Goal: Communication & Community: Answer question/provide support

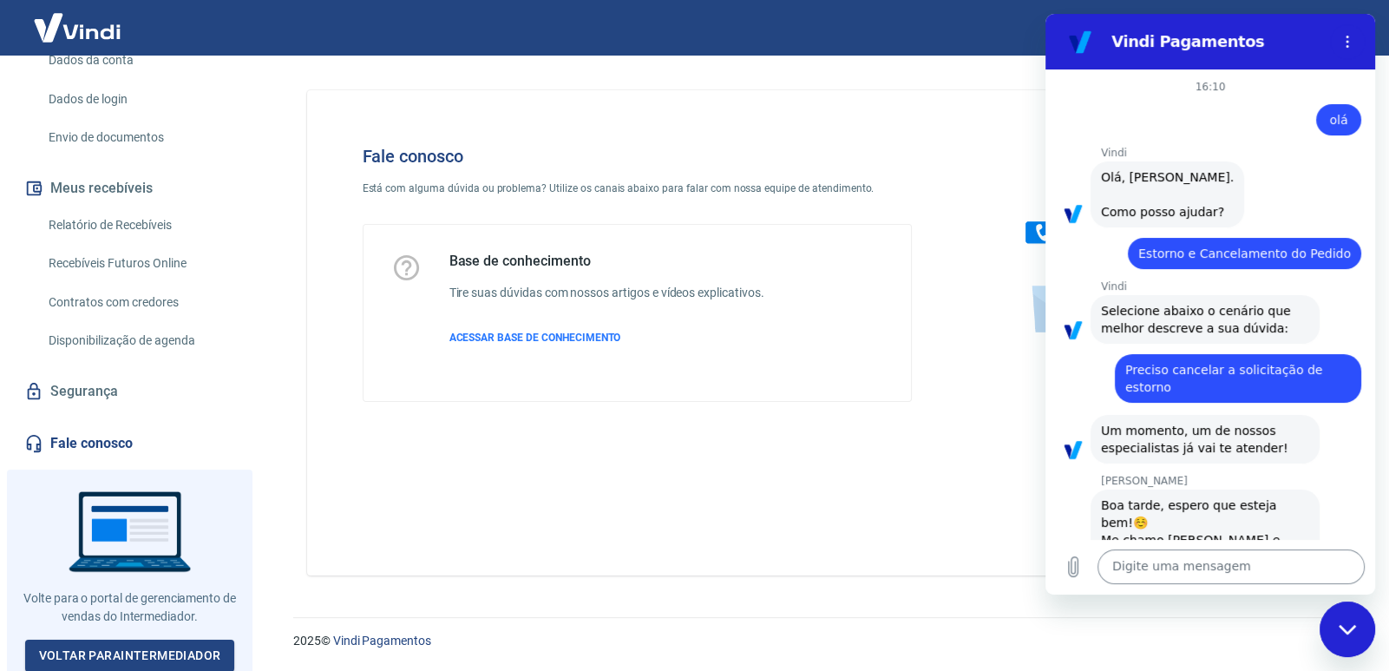
scroll to position [1188, 0]
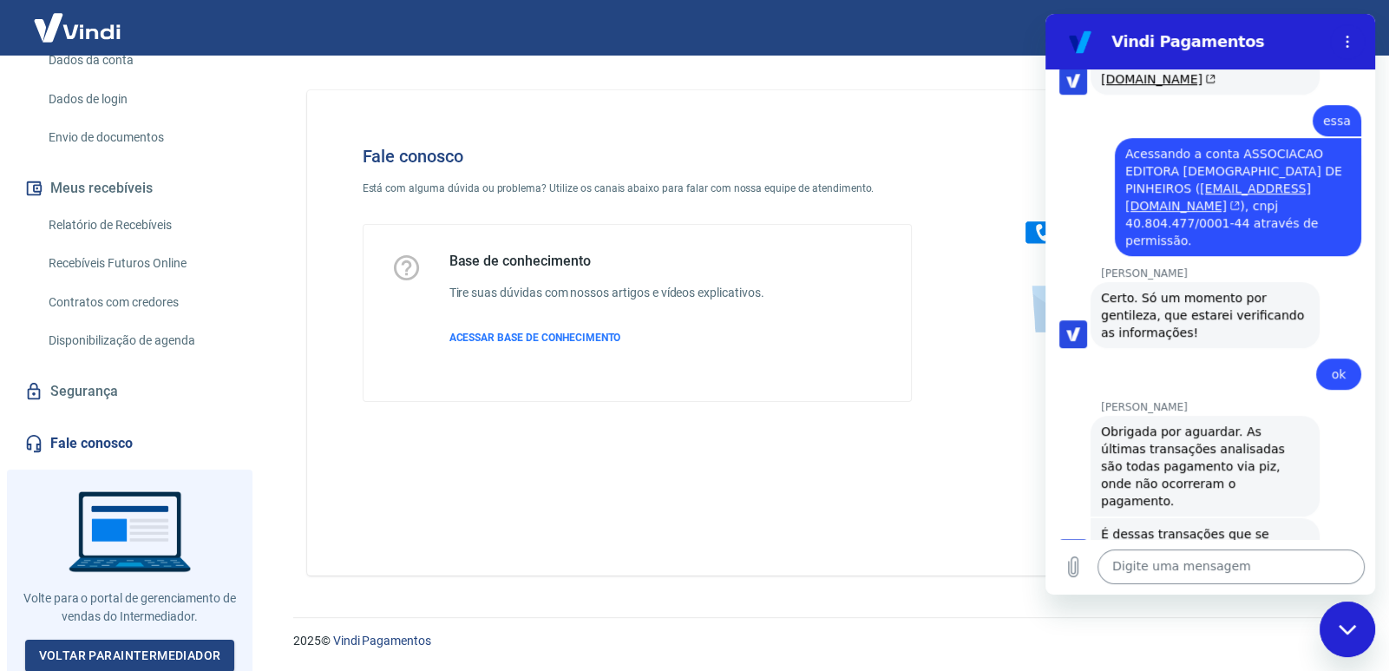
click at [1167, 565] on textarea at bounding box center [1230, 566] width 267 height 35
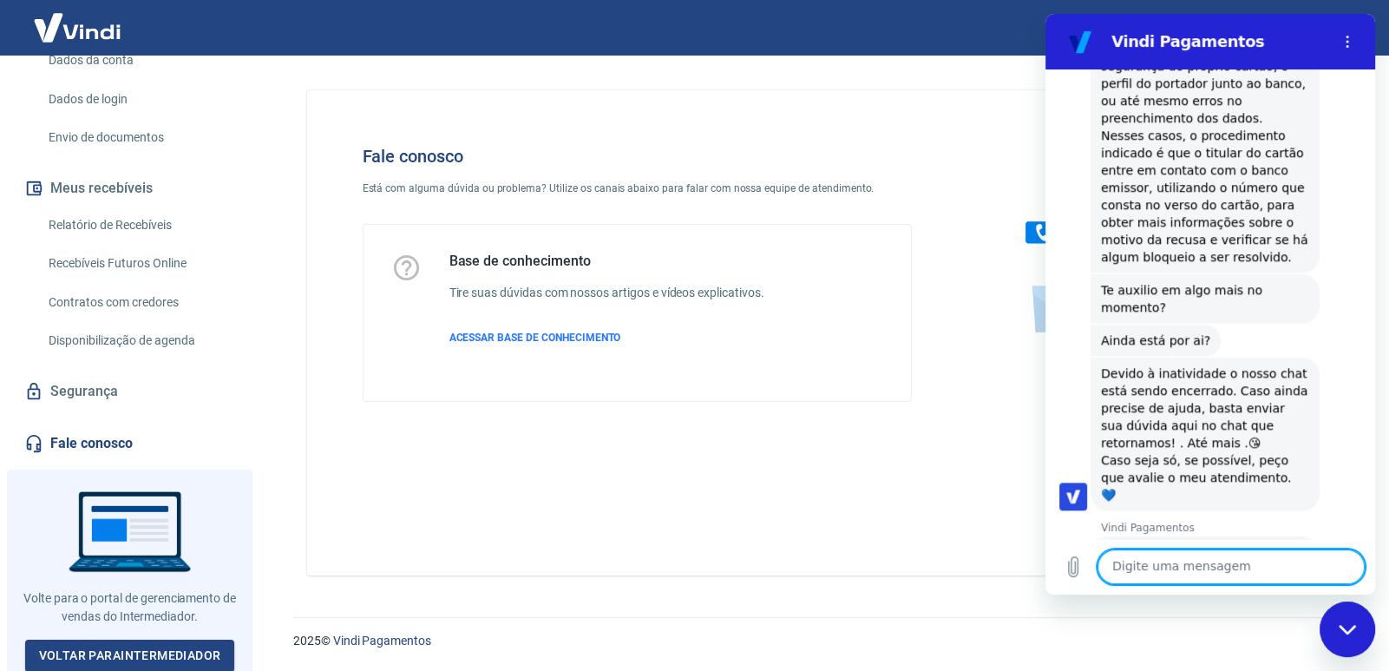
scroll to position [2015, 0]
type textarea "olá"
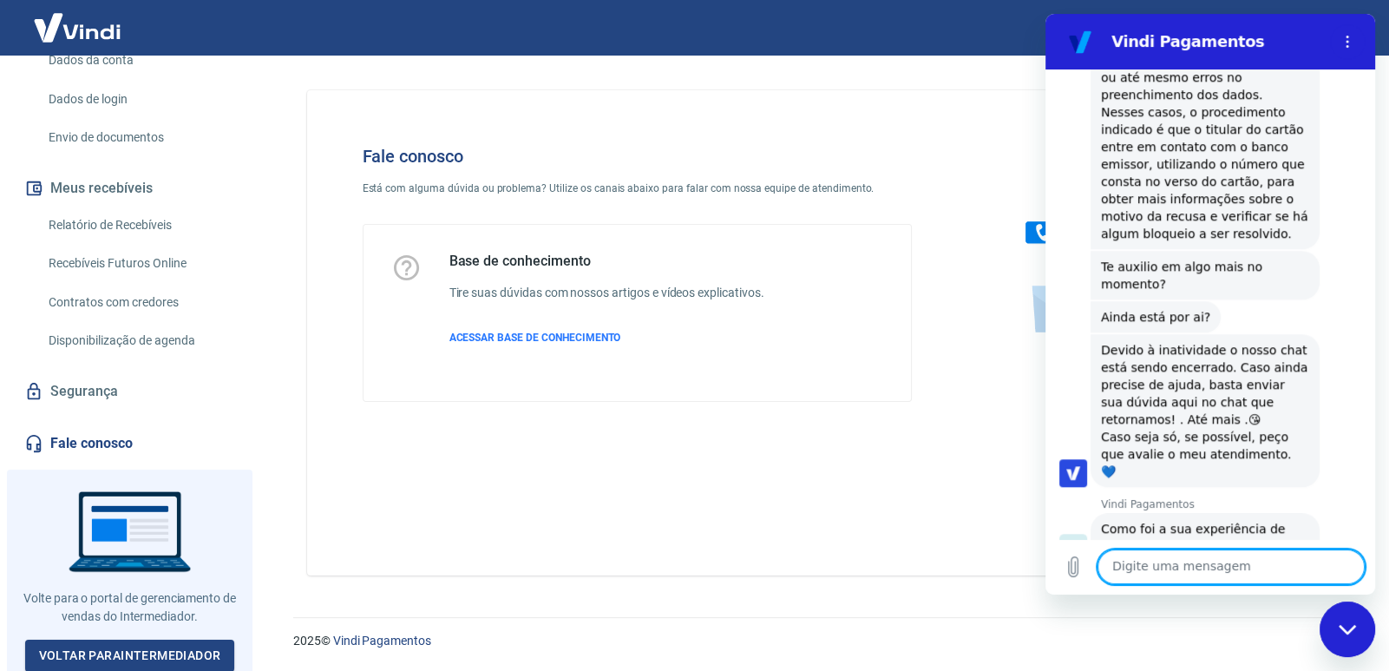
scroll to position [2041, 0]
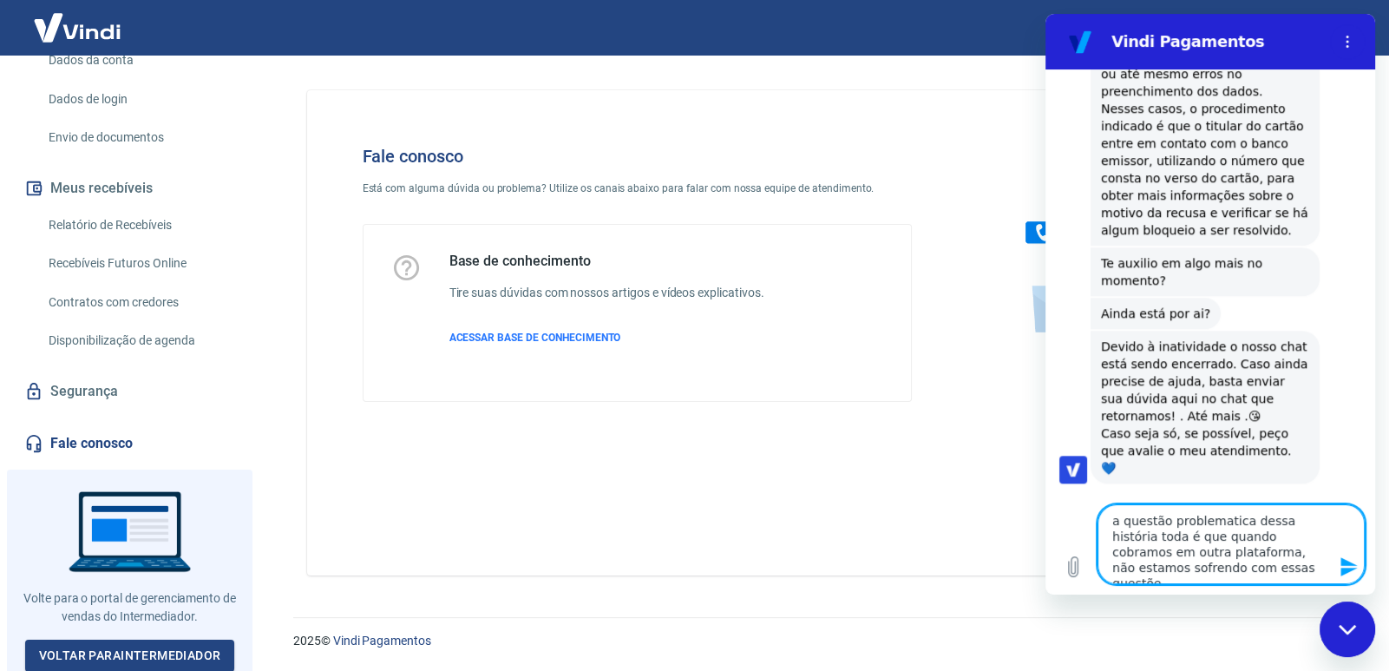
type textarea "a questão problematica dessa história toda é que quando cobramos em outra plata…"
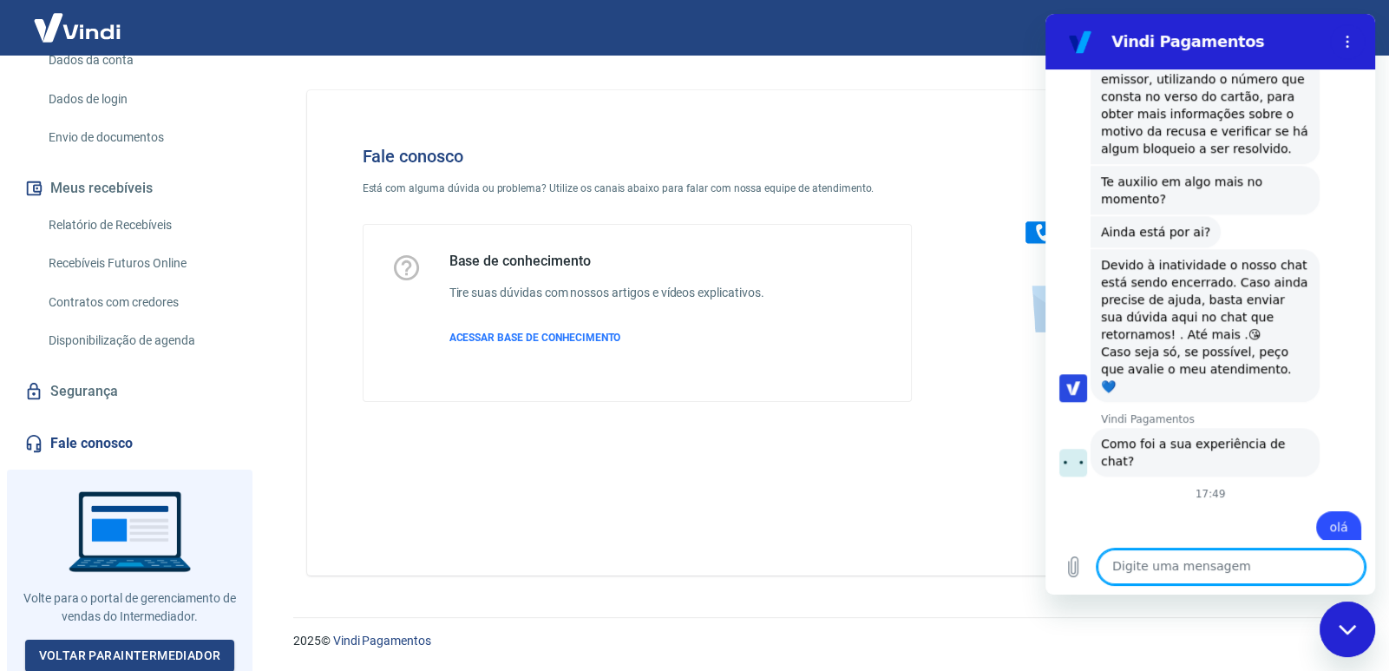
scroll to position [2125, 0]
click at [1128, 570] on textarea at bounding box center [1230, 566] width 267 height 35
type textarea "o que você me diz sobre isso?"
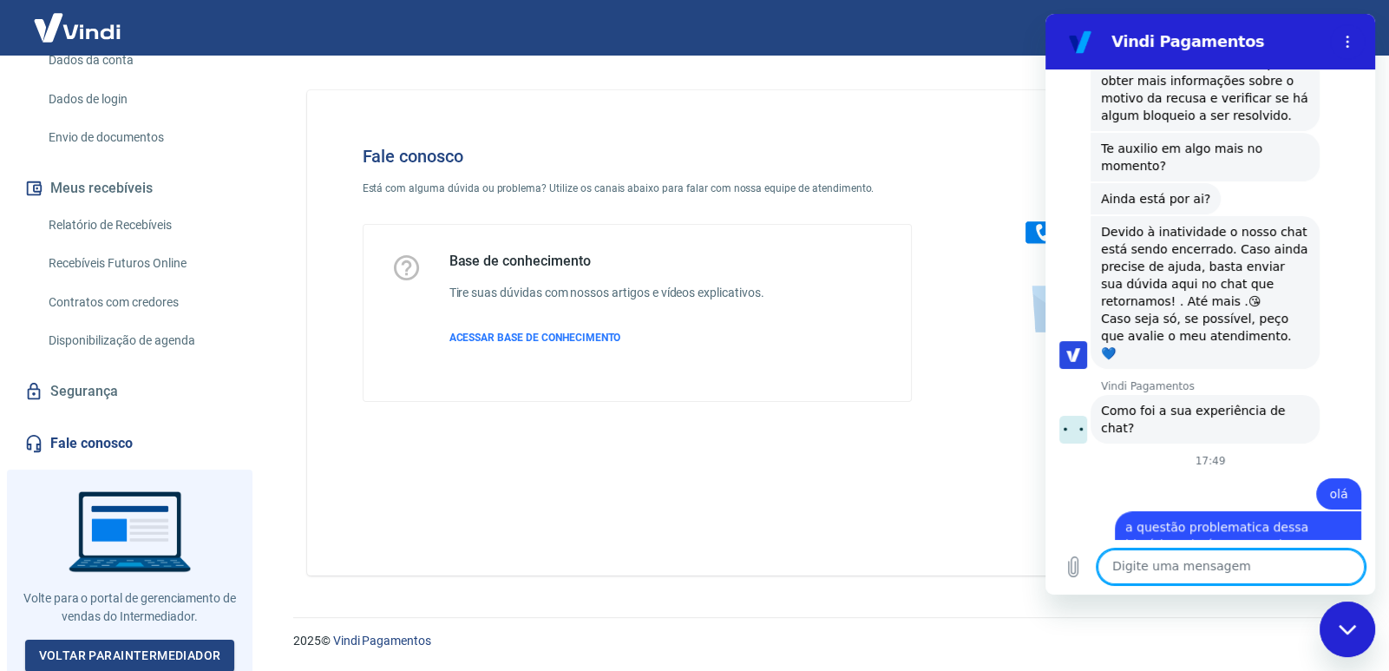
scroll to position [2159, 0]
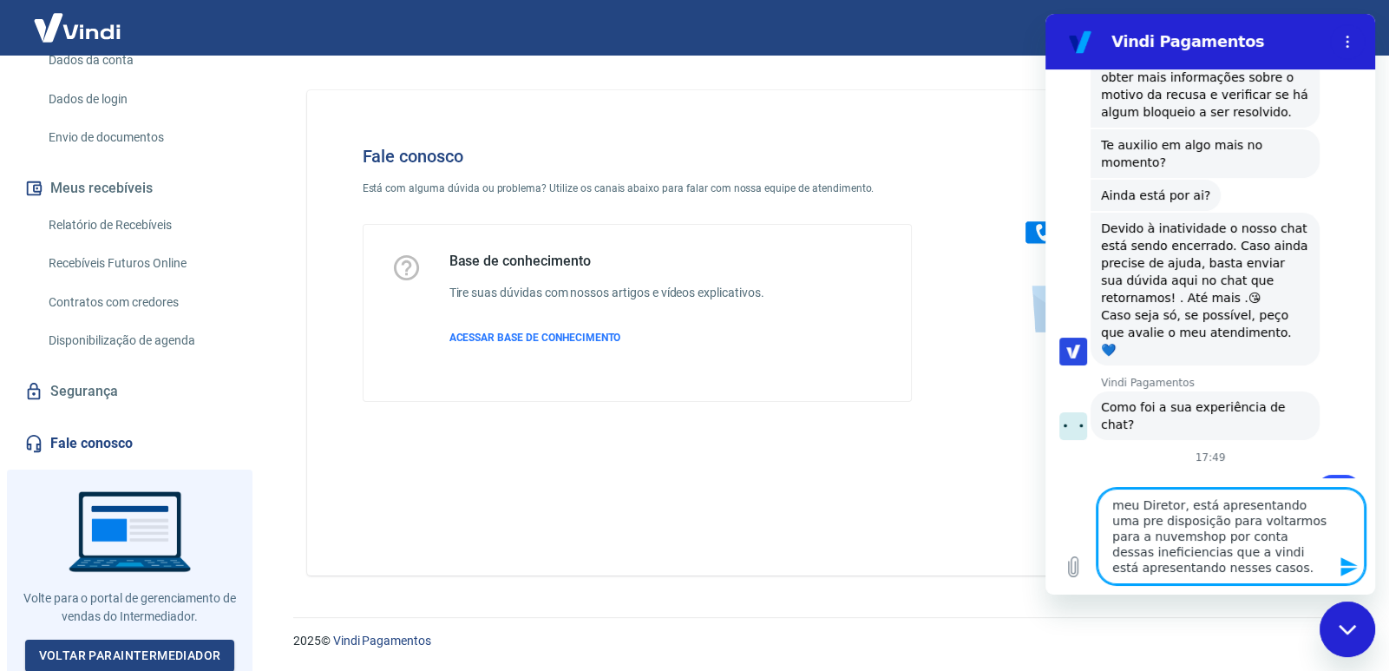
click at [1158, 539] on textarea "meu Diretor, está apresentando uma pre disposição para voltarmos para a nuvemsh…" at bounding box center [1230, 535] width 267 height 95
click at [1151, 553] on textarea "meu Diretor, está apresentando uma pre disposição para voltarmos para a nuvemsh…" at bounding box center [1230, 535] width 267 height 95
click at [1045, 14] on lt-span "inefici ê ncias" at bounding box center [1045, 14] width 0 height 0
click at [1126, 505] on textarea "meu Diretor, está apresentando uma pre disposição para voltarmos para a nuvemsh…" at bounding box center [1230, 535] width 267 height 95
click at [1146, 514] on textarea "meu Diretor, está apresentando uma pre disposição para voltarmos para a nuvemsh…" at bounding box center [1230, 535] width 267 height 95
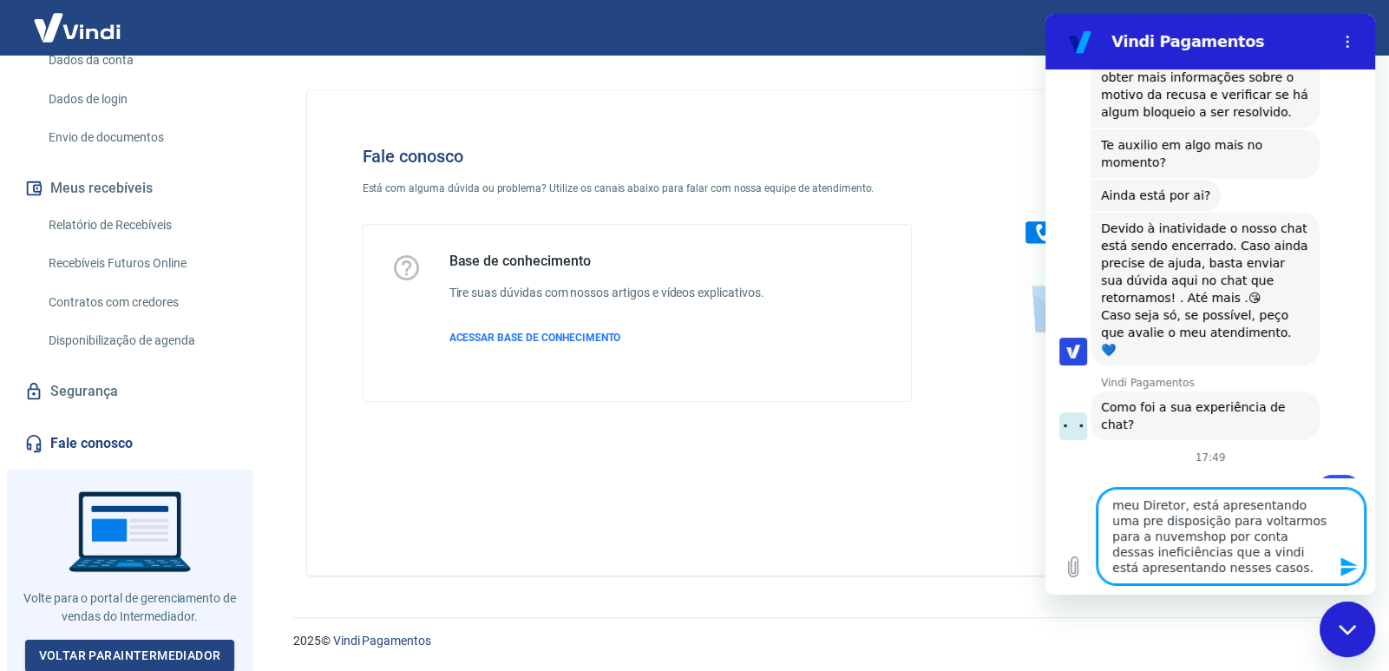
click at [1128, 501] on textarea "meu Diretor, está apresentando uma pre disposição para voltarmos para a nuvemsh…" at bounding box center [1230, 535] width 267 height 95
click at [1045, 14] on lt-span "M eu" at bounding box center [1045, 14] width 0 height 0
click at [1180, 509] on textarea "Meu Diretor, está apresentando uma pre disposição para voltarmos para a nuvemsh…" at bounding box center [1230, 535] width 267 height 95
click at [1189, 517] on textarea "Meu Diretor está apresentando uma pre disposição para voltarmos para a nuvemsho…" at bounding box center [1230, 535] width 267 height 95
click at [1280, 521] on textarea "Meu Diretor está apresentando uma pre disposição em voltarmos para a nuvemshop …" at bounding box center [1230, 535] width 267 height 95
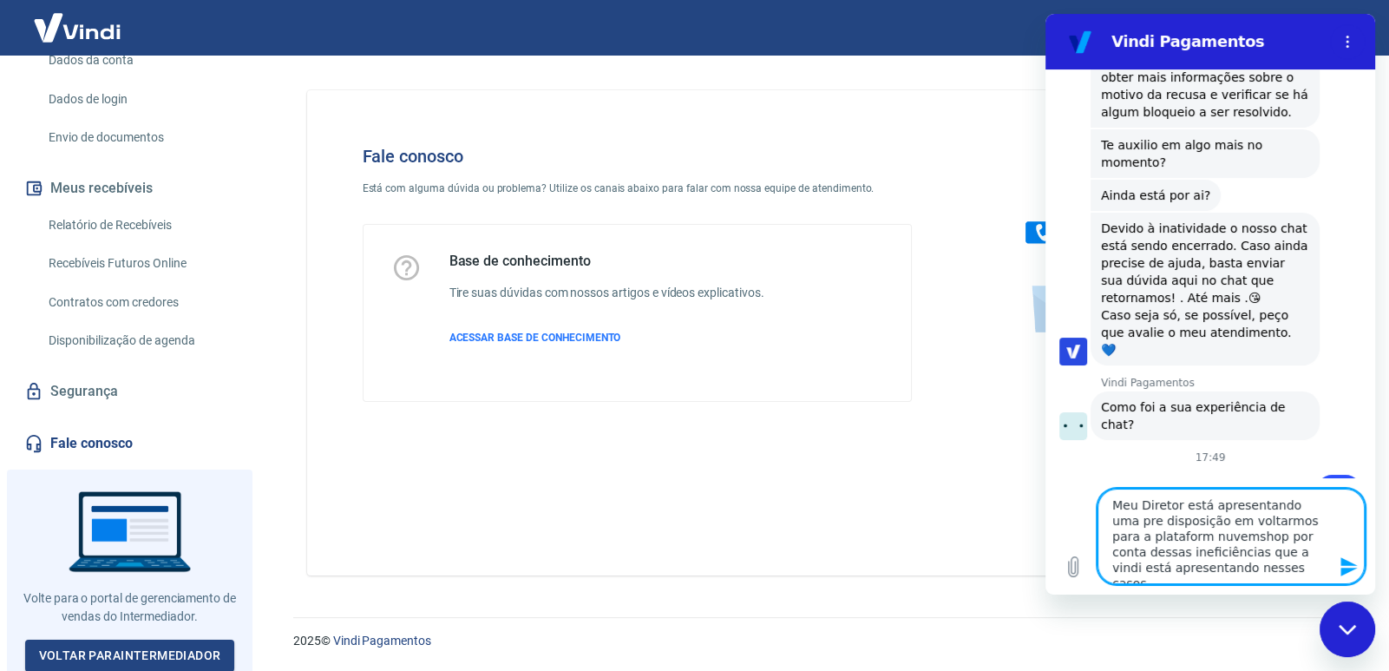
type textarea "Meu Diretor está apresentando uma pre disposição em voltarmos para a plataforma…"
click at [1282, 567] on textarea "Meu Diretor está apresentando uma pre disposição em voltarmos para a plataforma…" at bounding box center [1230, 535] width 267 height 95
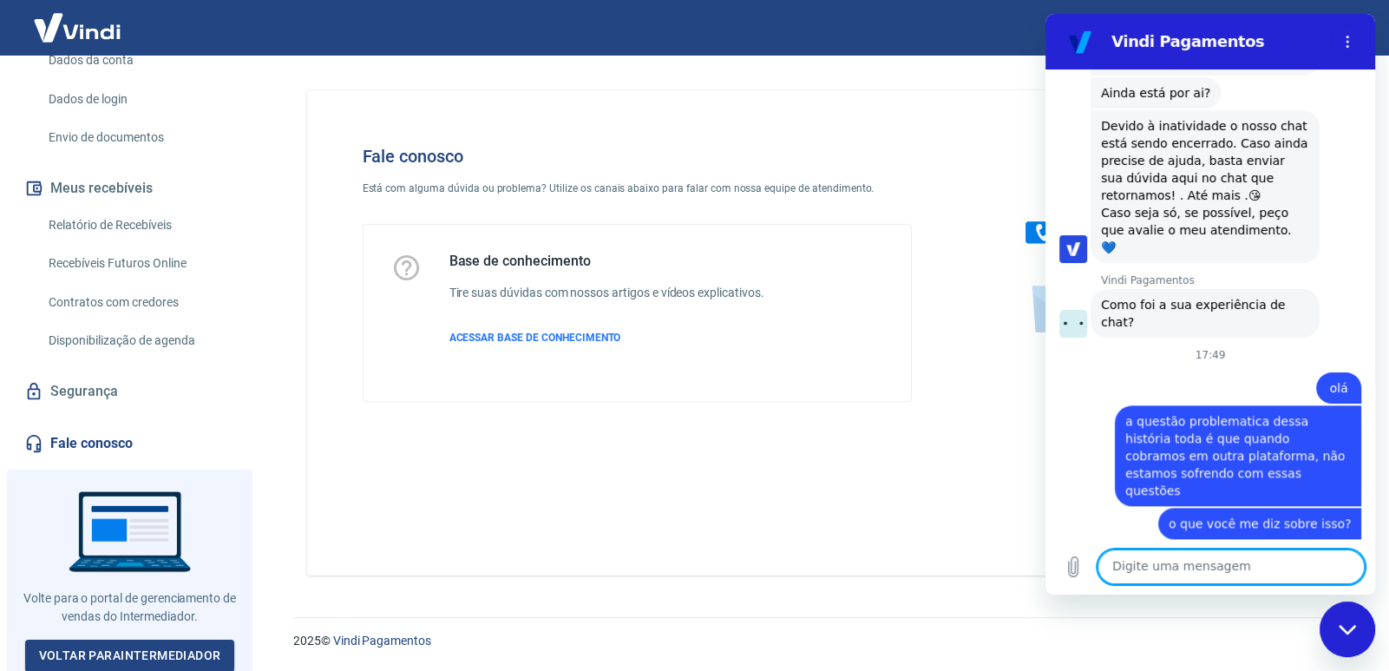
scroll to position [2371, 0]
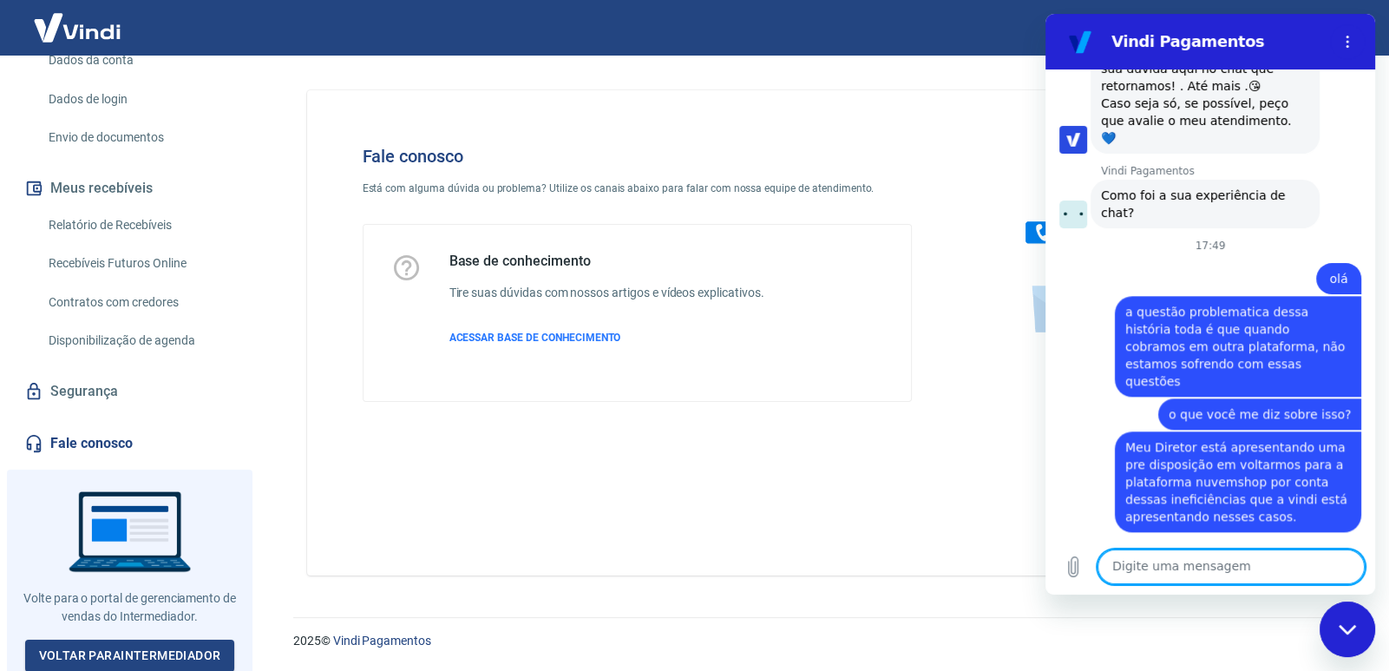
click at [1124, 576] on textarea at bounding box center [1230, 566] width 267 height 35
type textarea "c"
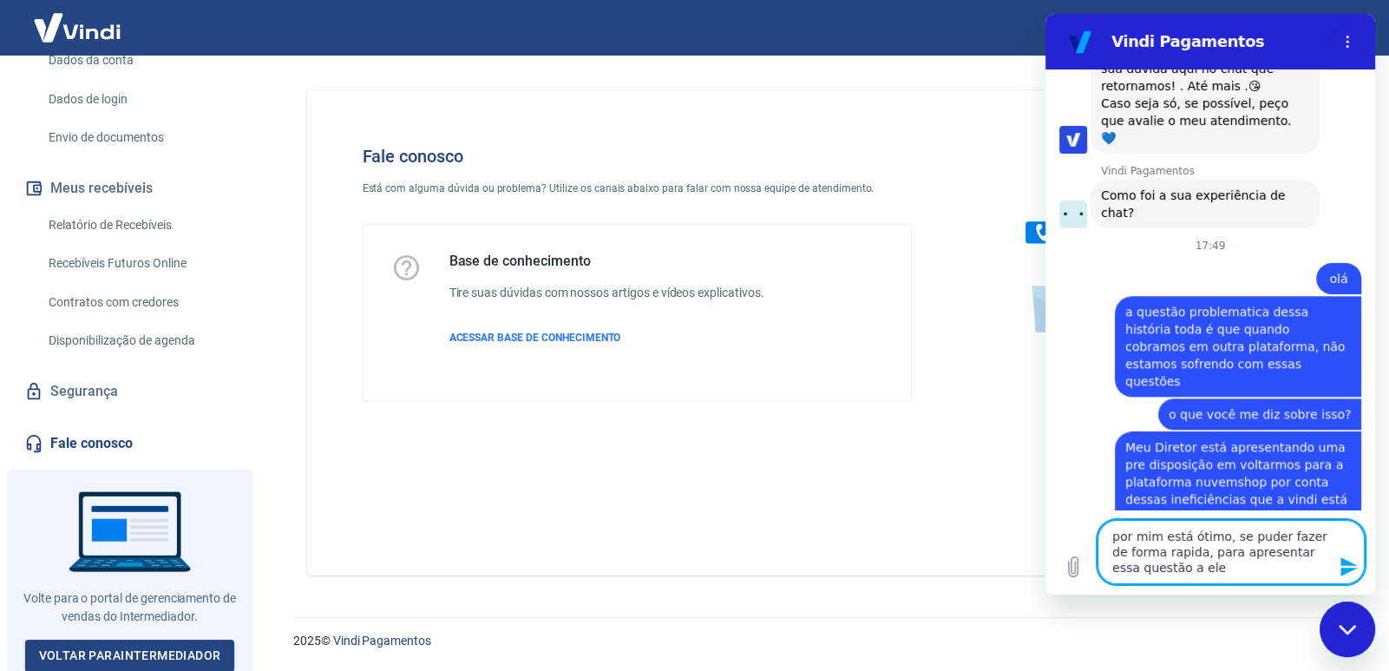
click at [1156, 552] on textarea "por mim está ótimo, se puder fazer de forma rapida, para apresentar essa questã…" at bounding box center [1230, 552] width 267 height 64
click at [1045, 14] on lt-span "rápida" at bounding box center [1045, 14] width 0 height 0
click at [1201, 571] on textarea "por mim está ótimo, se puder fazer de forma rápida, para apresentar essa questã…" at bounding box center [1230, 552] width 267 height 64
click at [1117, 534] on textarea "por mim está ótimo, se puder fazer de forma rápida, para apresentar essa questã…" at bounding box center [1230, 552] width 267 height 64
click at [1045, 14] on lt-span "P or" at bounding box center [1045, 14] width 0 height 0
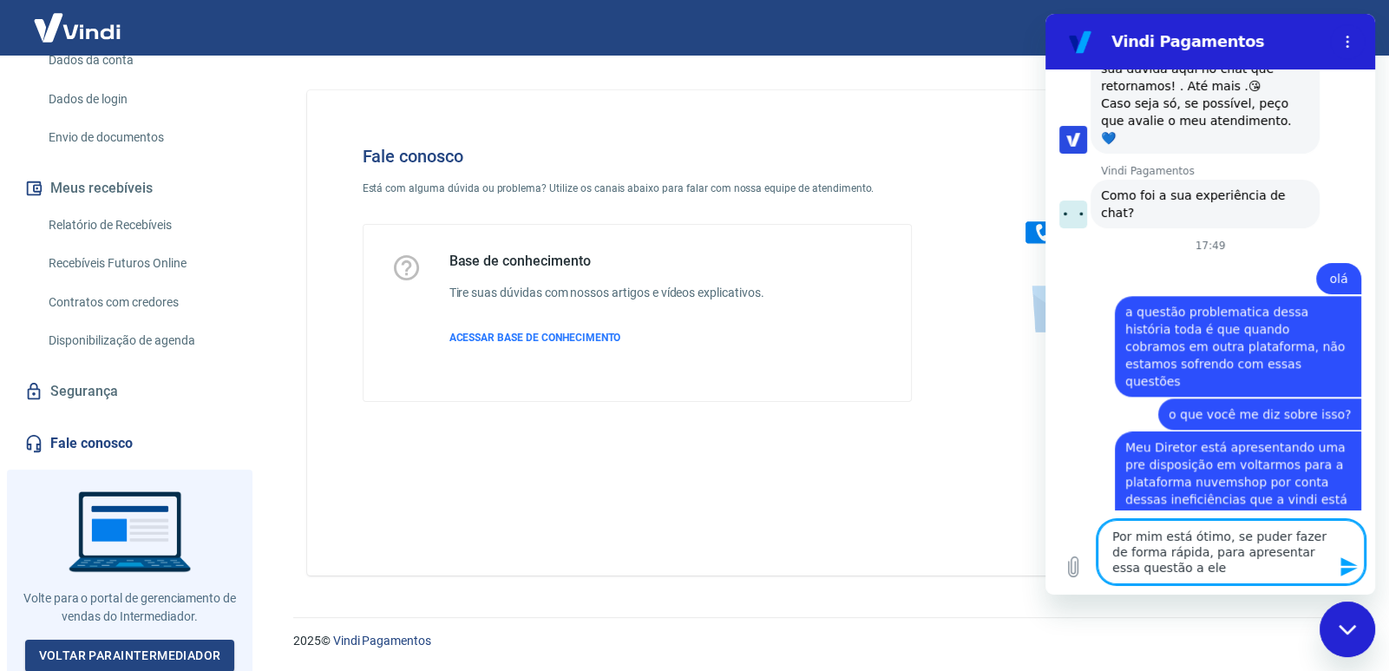
click at [1204, 570] on textarea "Por mim está ótimo, se puder fazer de forma rápida, para apresentar essa questã…" at bounding box center [1230, 552] width 267 height 64
click at [1182, 552] on textarea "Por mim está ótimo, se puder fazer de forma rápida, para apresentar essa questã…" at bounding box center [1230, 552] width 267 height 64
click at [1188, 564] on textarea "Por mim está ótimo, se puder fazer de forma rápida para apresentar essa questão…" at bounding box center [1230, 552] width 267 height 64
drag, startPoint x: 1170, startPoint y: 563, endPoint x: 1159, endPoint y: 565, distance: 11.4
click at [1159, 565] on textarea "Por mim está ótimo, se puder fazer de forma rápida para apresentar essa questão…" at bounding box center [1230, 552] width 267 height 64
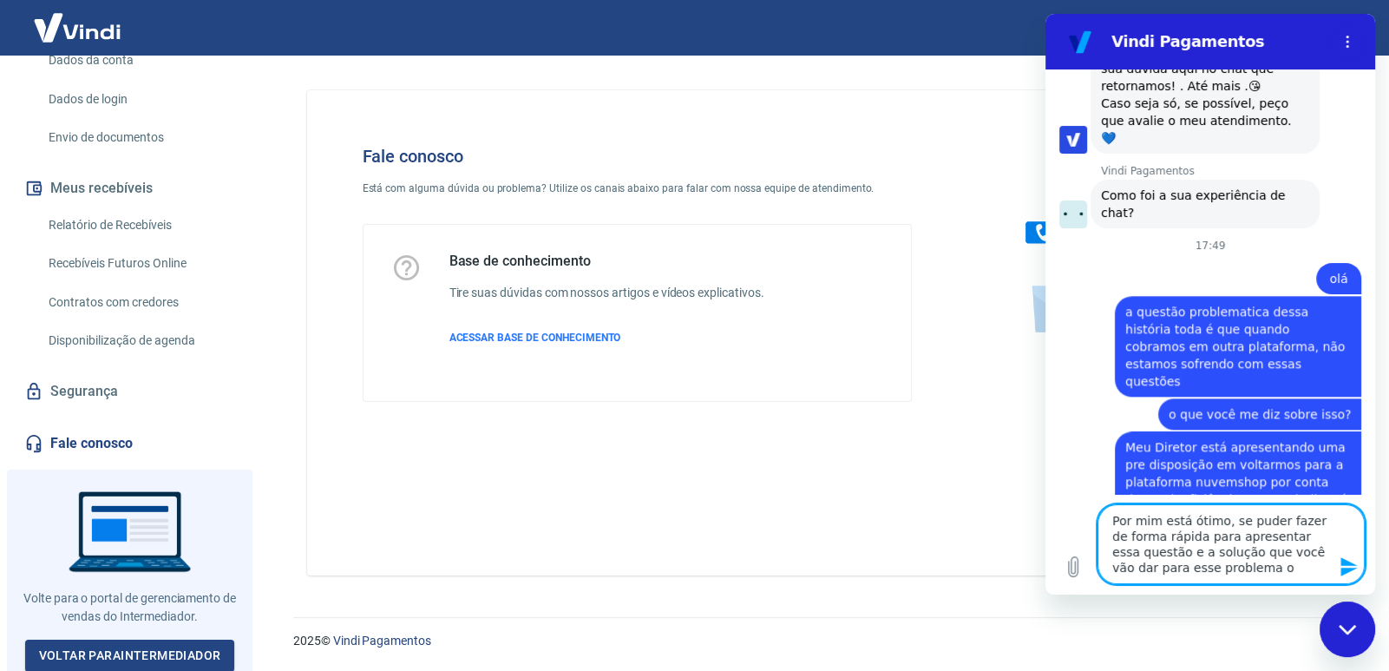
click at [1268, 551] on textarea "Por mim está ótimo, se puder fazer de forma rápida para apresentar essa questão…" at bounding box center [1230, 544] width 267 height 80
click at [1287, 558] on textarea "Por mim está ótimo, se puder fazer de forma rápida para apresentar essa questão…" at bounding box center [1230, 544] width 267 height 80
drag, startPoint x: 1278, startPoint y: 552, endPoint x: 1319, endPoint y: 555, distance: 40.9
click at [1319, 555] on textarea "Por mim está ótimo, se puder fazer de forma rápida para apresentar essa questão…" at bounding box center [1230, 544] width 267 height 80
click at [1242, 570] on textarea "Por mim está ótimo, se puder fazer de forma rápida para apresentar essa questão…" at bounding box center [1230, 544] width 267 height 80
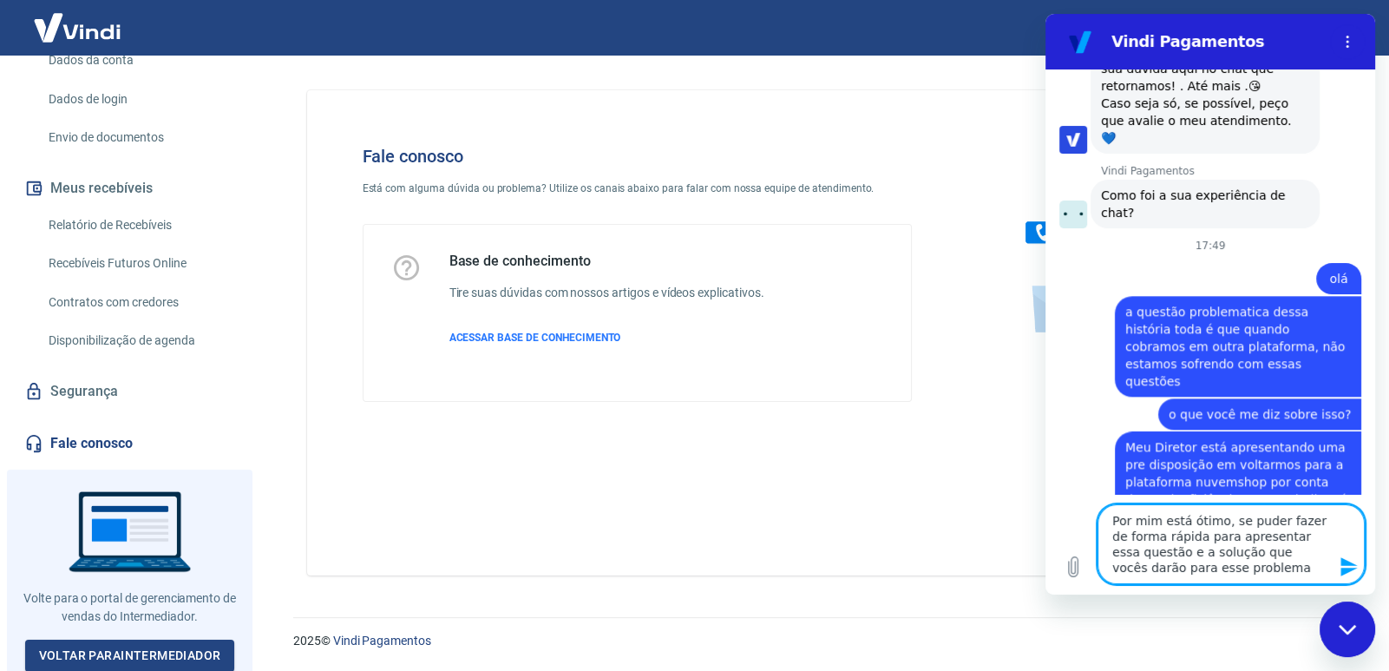
click at [1267, 521] on textarea "Por mim está ótimo, se puder fazer de forma rápida para apresentar essa questão…" at bounding box center [1230, 544] width 267 height 80
click at [1228, 570] on textarea "Por mim está ótimo, se puderem fazer de forma rápida para apresentar essa quest…" at bounding box center [1230, 544] width 267 height 80
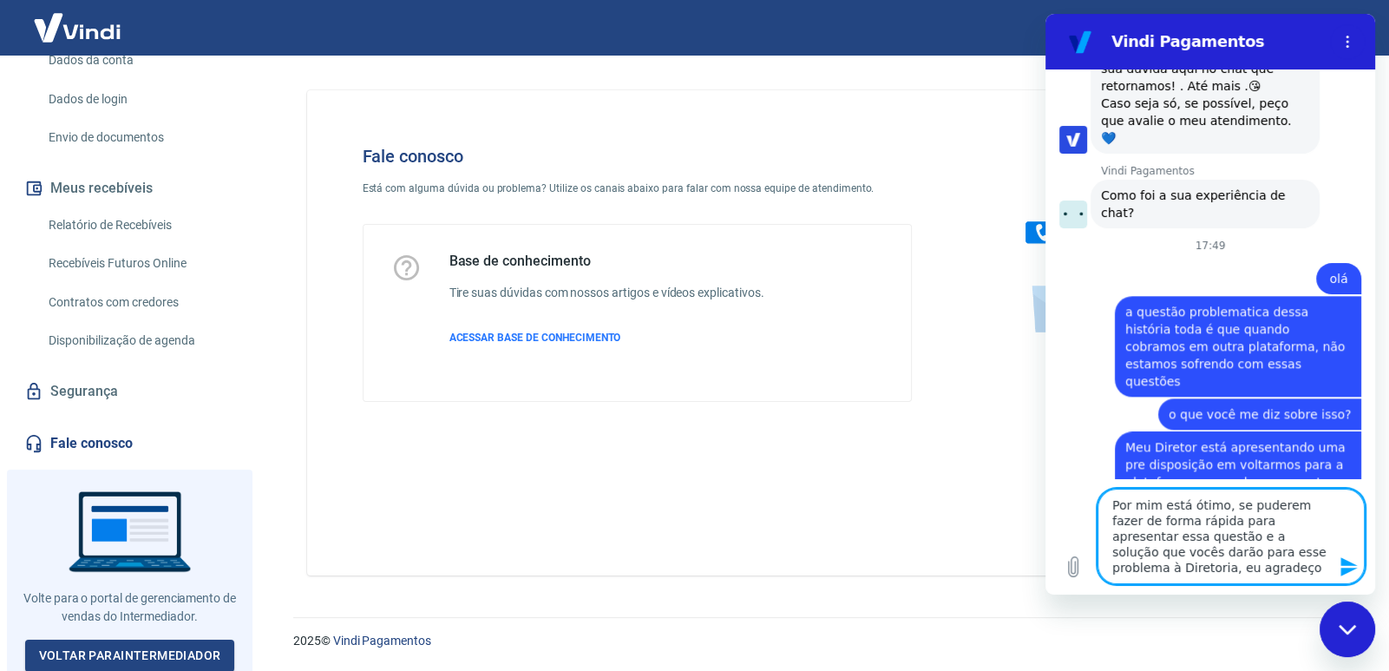
type textarea "Por mim está ótimo, se puderem fazer de forma rápida para apresentar essa quest…"
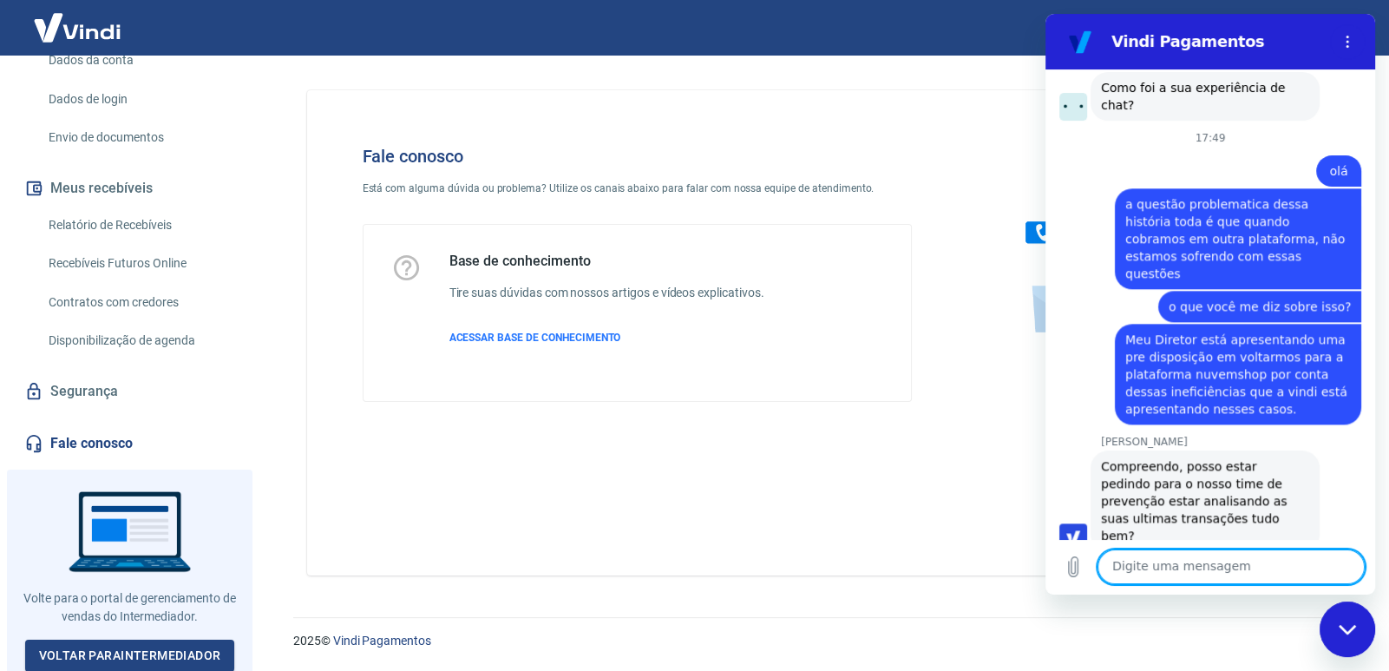
scroll to position [2481, 0]
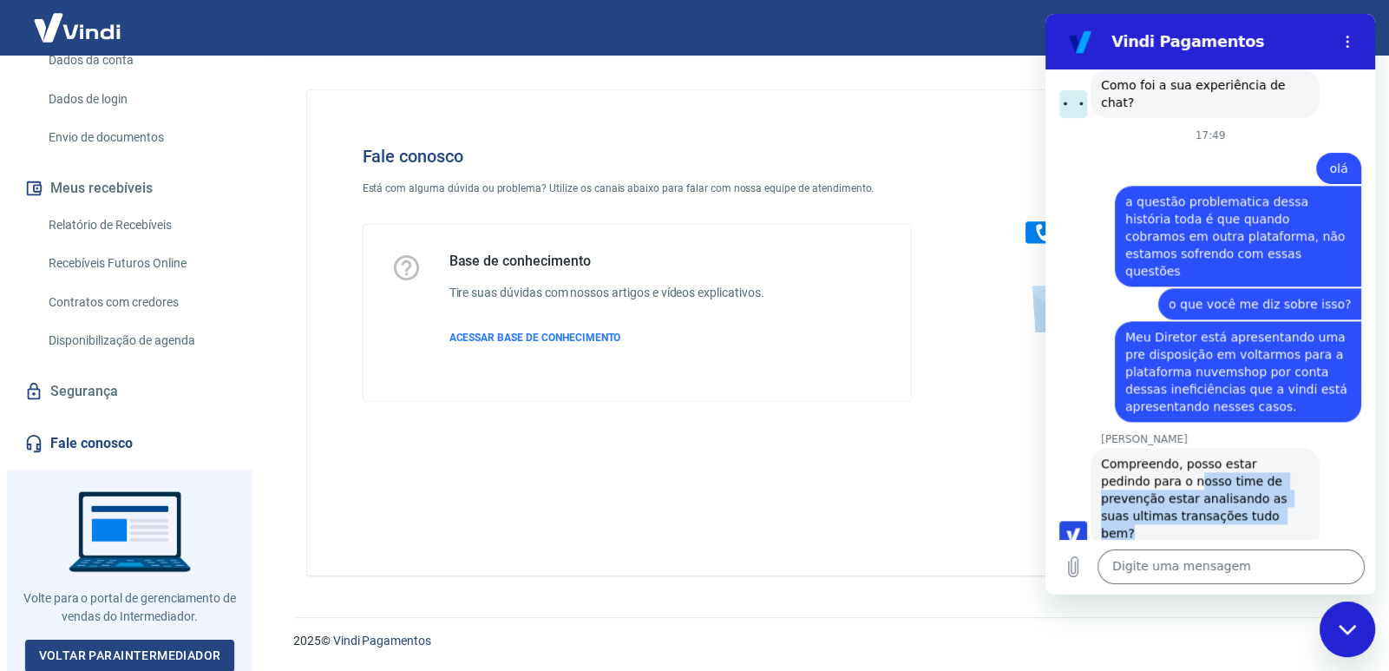
drag, startPoint x: 1223, startPoint y: 391, endPoint x: 1149, endPoint y: 363, distance: 79.6
click at [1147, 455] on span "Compreendo, posso estar pedindo para o nosso time de prevenção estar analisando…" at bounding box center [1205, 498] width 208 height 87
click at [1149, 455] on span "Compreendo, posso estar pedindo para o nosso time de prevenção estar analisando…" at bounding box center [1205, 498] width 208 height 87
drag, startPoint x: 1234, startPoint y: 390, endPoint x: 1089, endPoint y: 340, distance: 153.4
click at [1090, 448] on div "[PERSON_NAME] diz: Compreendo, posso estar pedindo para o nosso time de prevenç…" at bounding box center [1204, 498] width 229 height 101
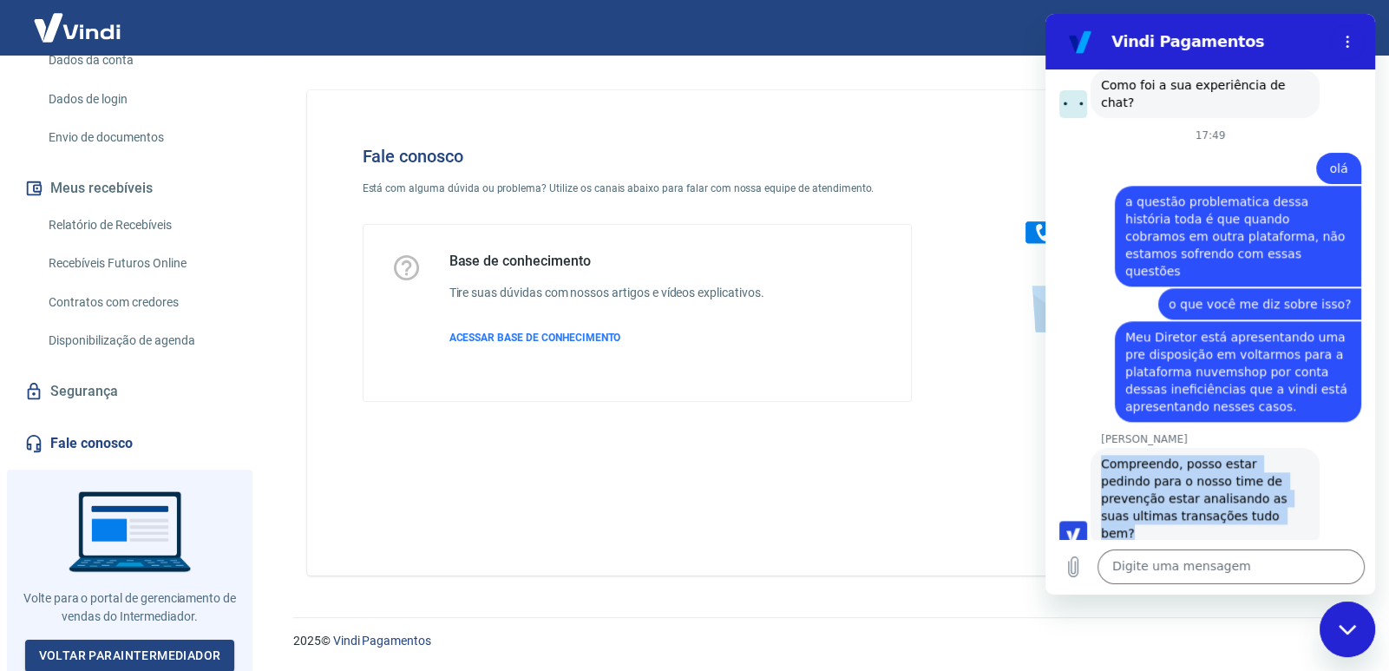
copy span "Compreendo, posso estar pedindo para o nosso time de prevenção estar analisando…"
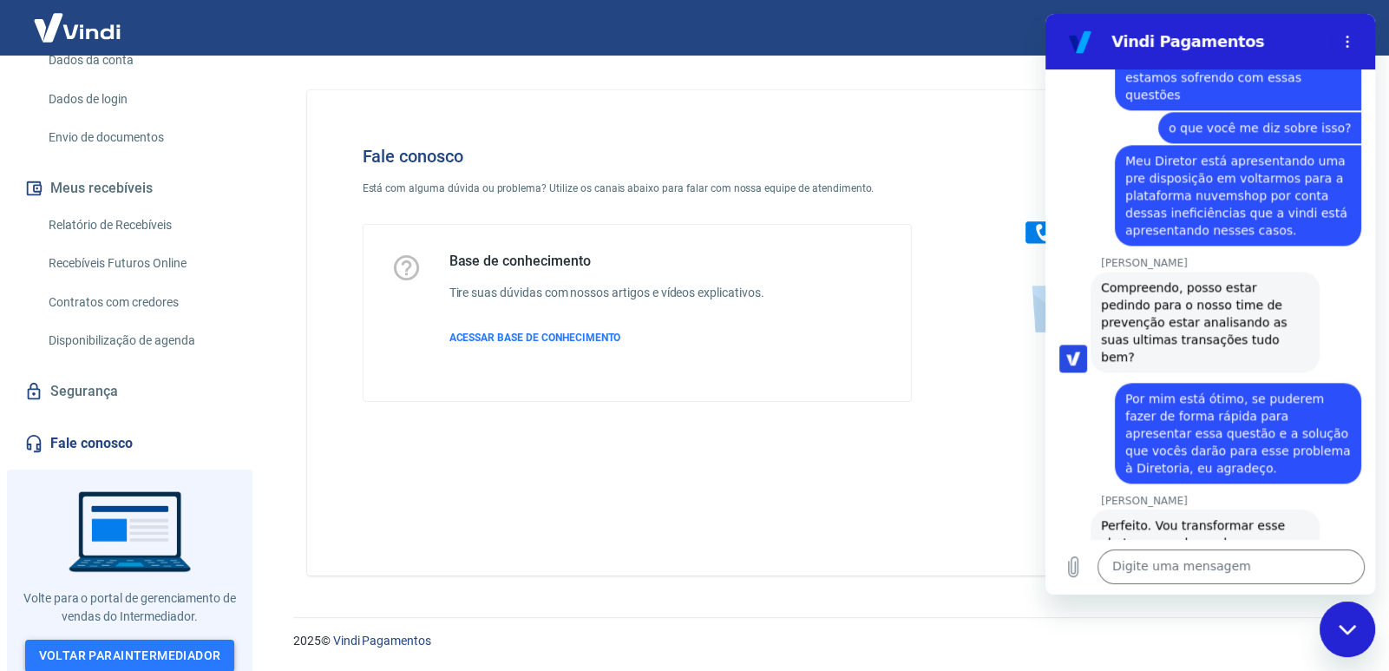
scroll to position [2660, 0]
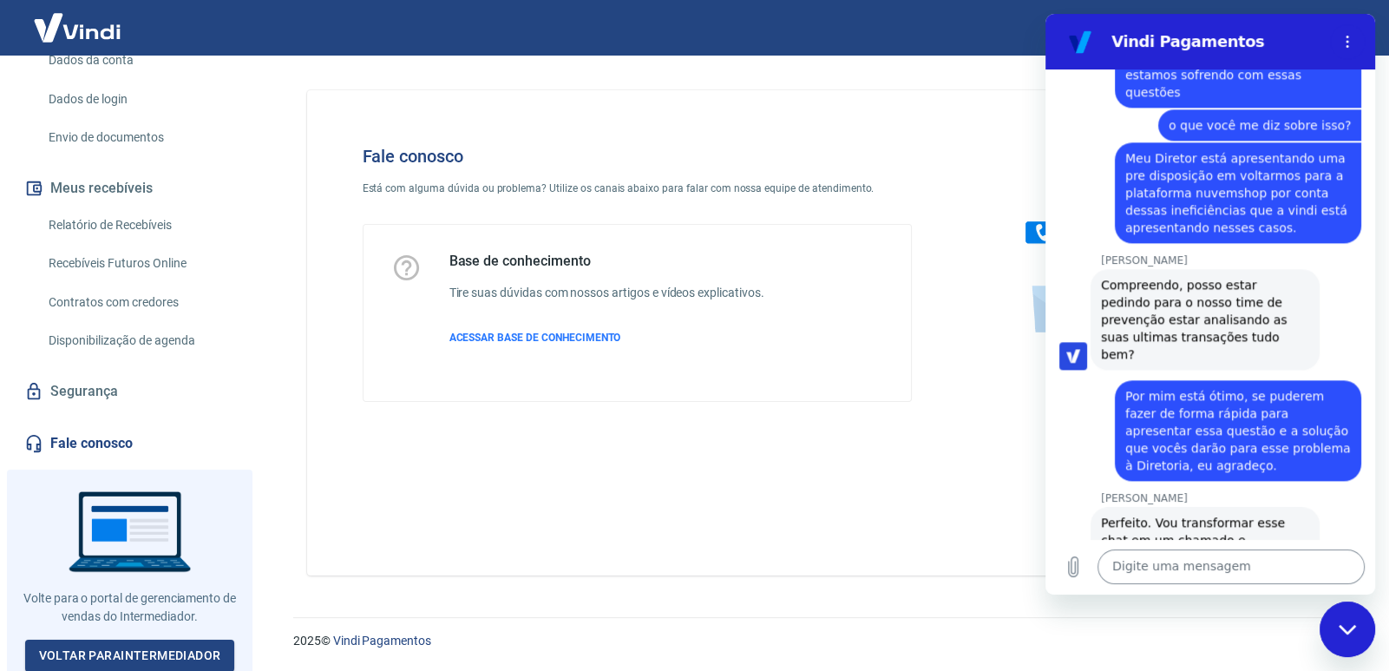
click at [1193, 558] on textarea at bounding box center [1230, 566] width 267 height 35
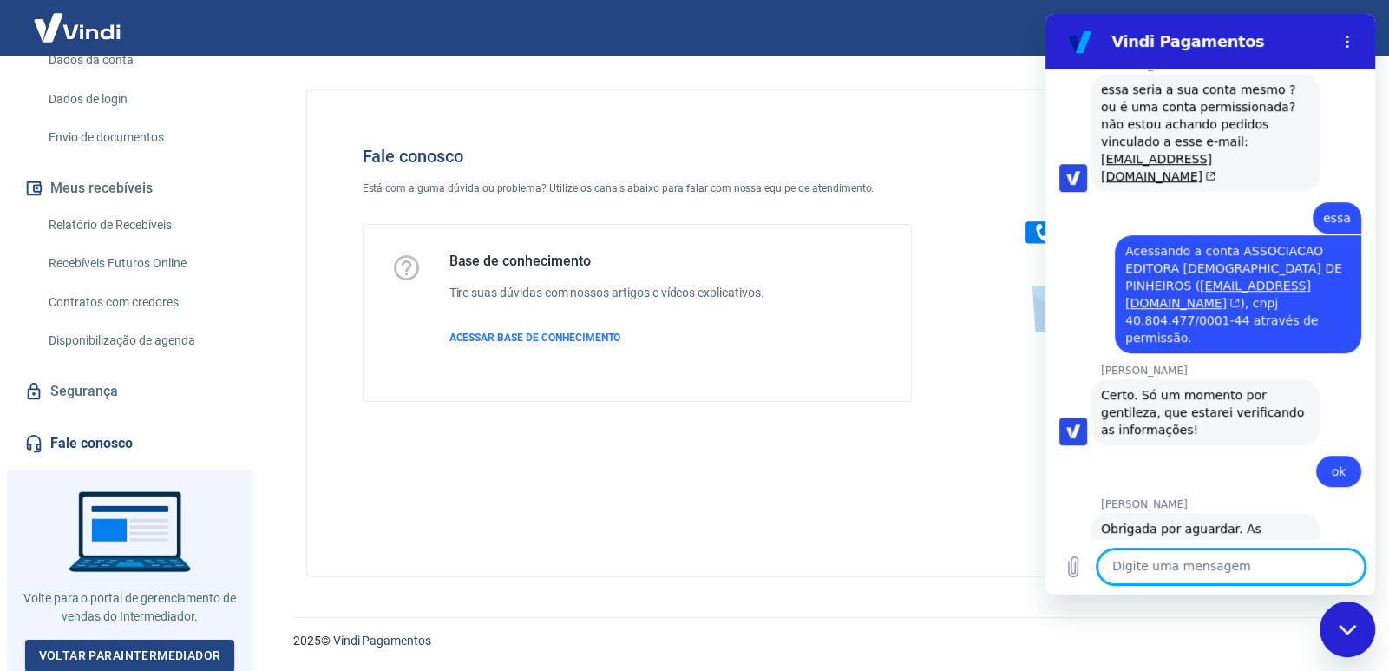
scroll to position [1098, 0]
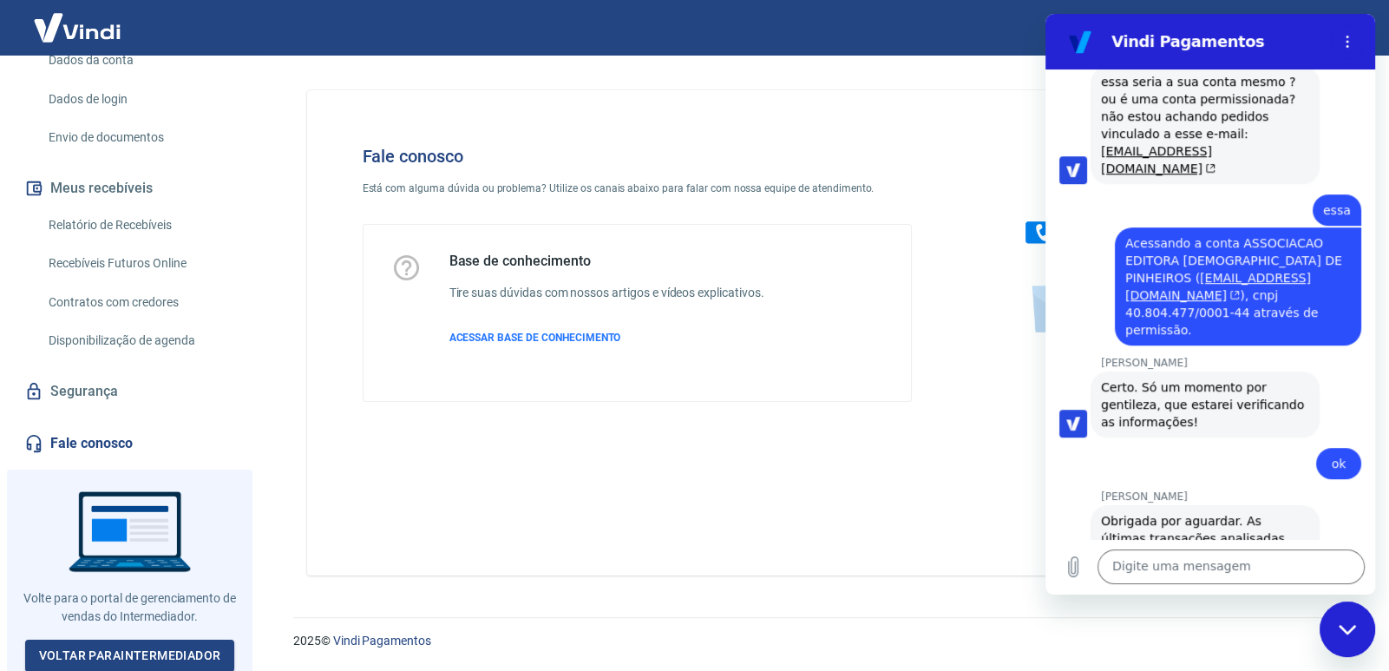
drag, startPoint x: 1202, startPoint y: 259, endPoint x: 1310, endPoint y: 279, distance: 109.6
click at [1310, 279] on span "Acessando a conta ASSOCIACAO EDITORA [DEMOGRAPHIC_DATA] DE [PERSON_NAME] ( [EMA…" at bounding box center [1238, 286] width 226 height 104
click at [1171, 579] on textarea at bounding box center [1230, 566] width 267 height 35
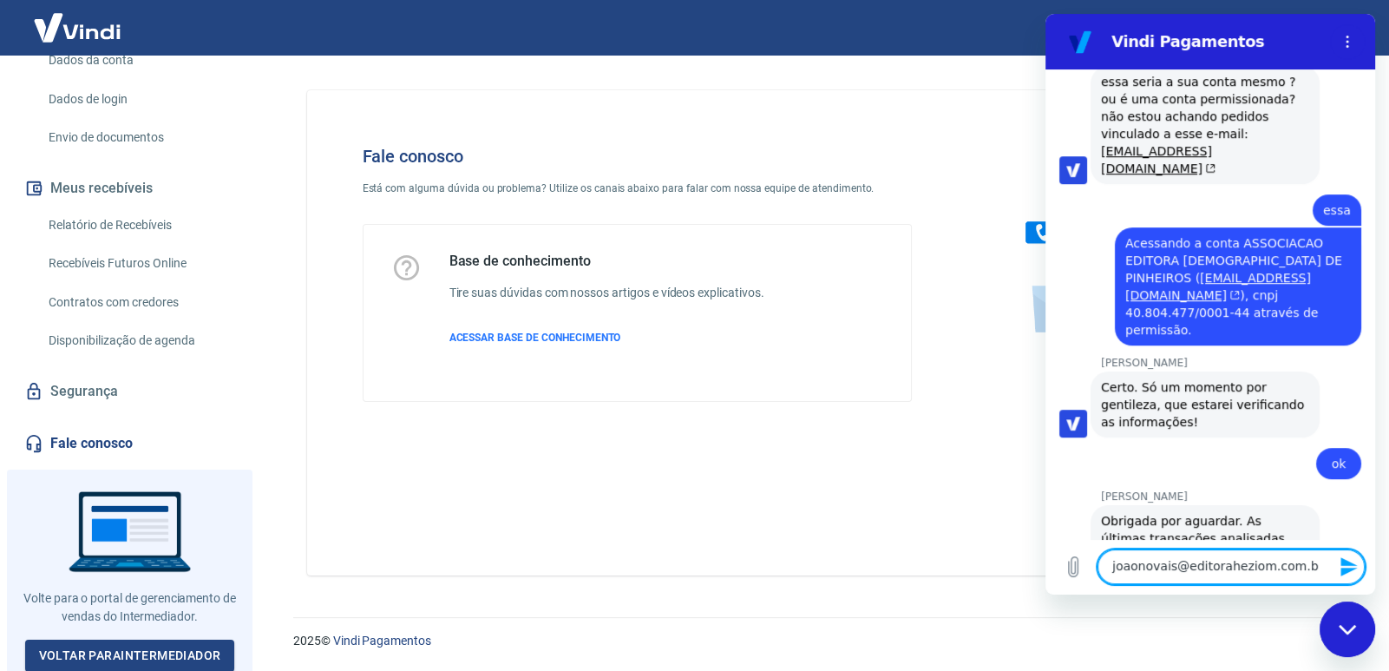
type textarea "[EMAIL_ADDRESS][DOMAIN_NAME]"
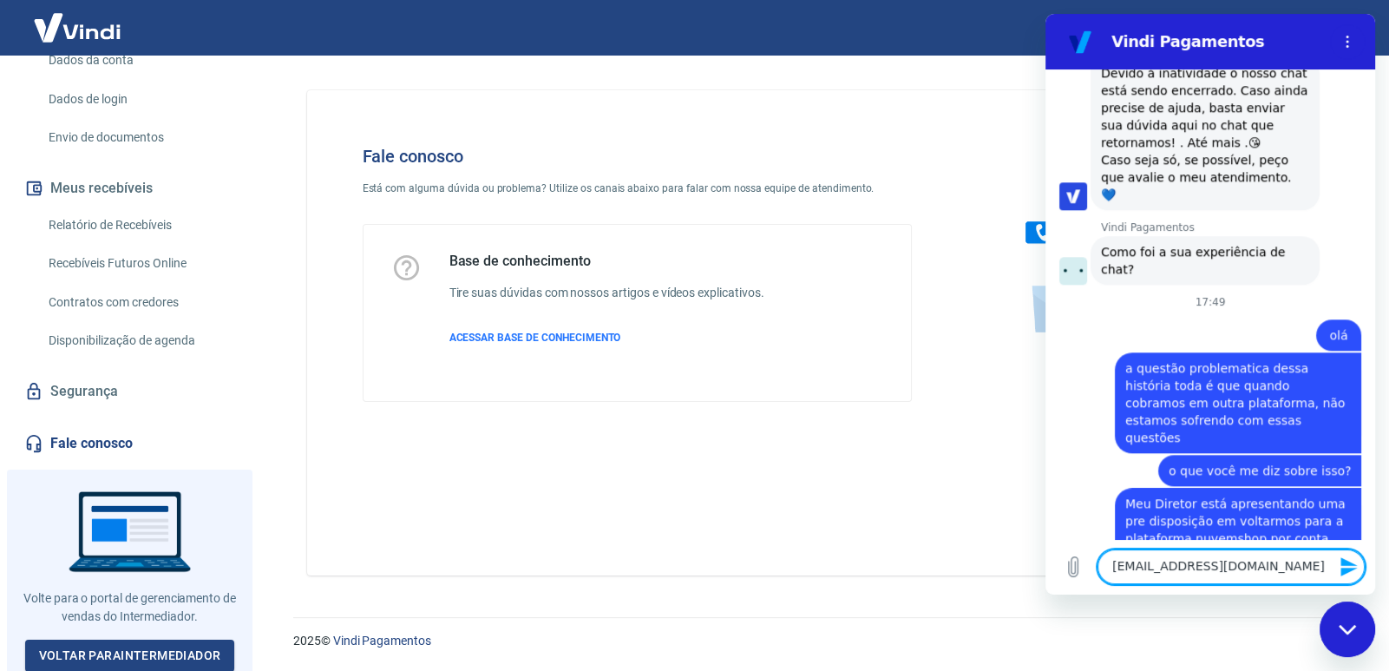
scroll to position [2661, 0]
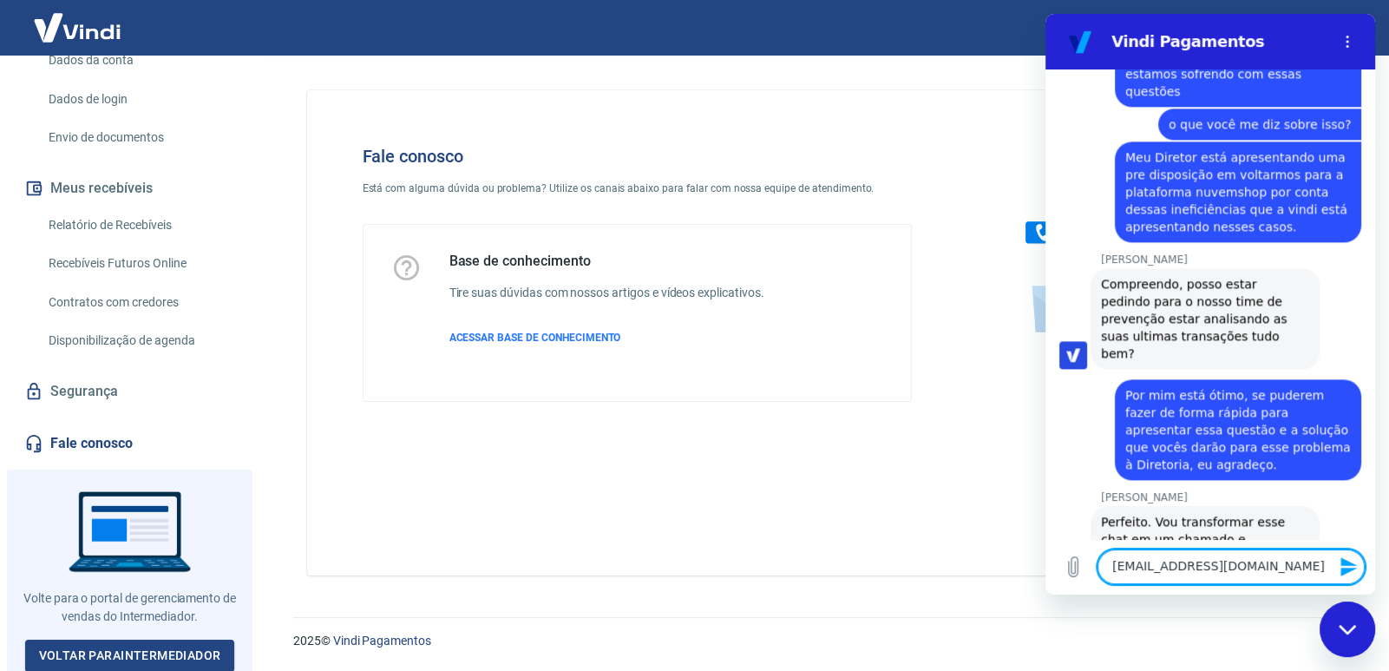
click at [1309, 563] on textarea "[EMAIL_ADDRESS][DOMAIN_NAME]" at bounding box center [1230, 566] width 267 height 35
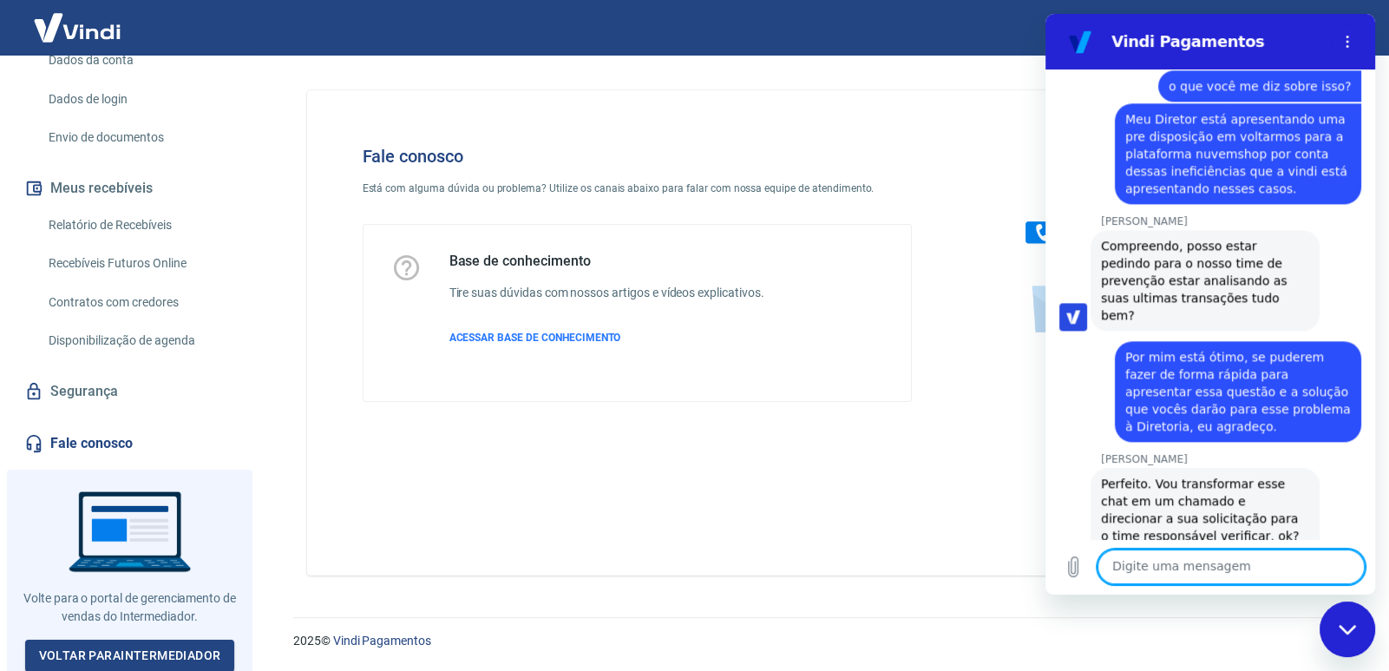
scroll to position [2702, 0]
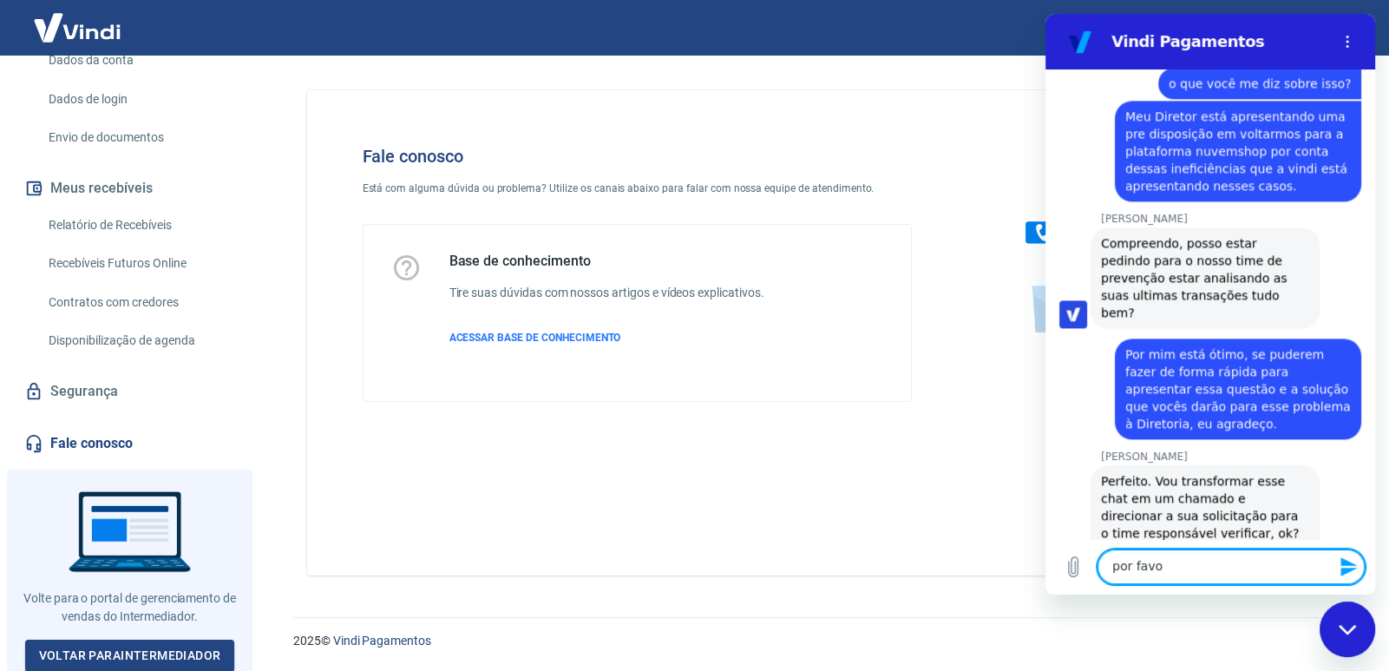
type textarea "por favor"
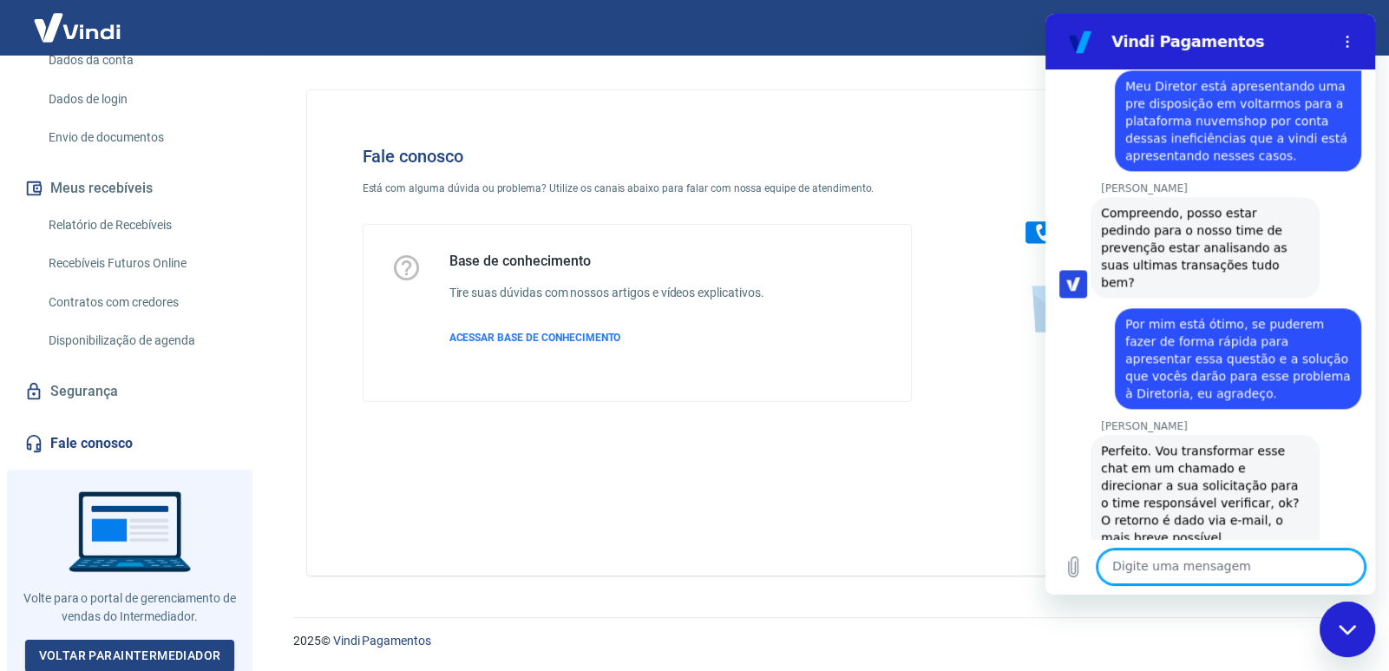
scroll to position [2735, 0]
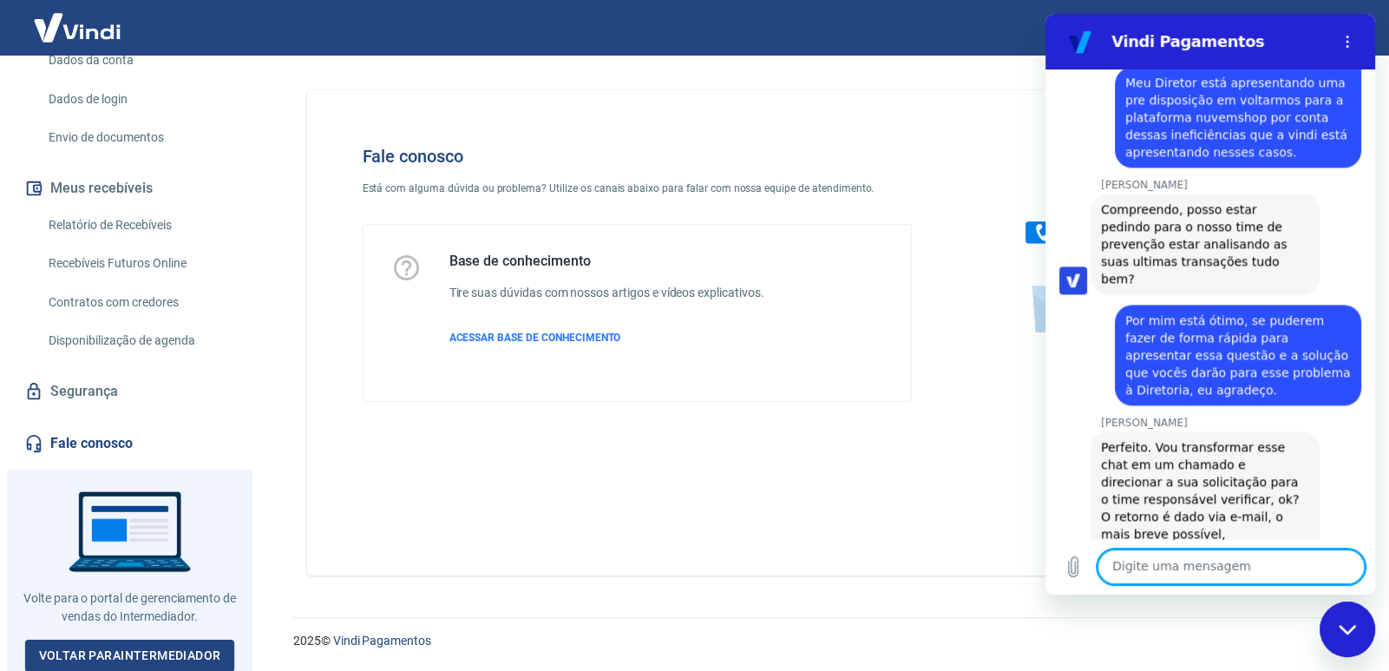
click at [1347, 626] on icon "Fechar janela de mensagens" at bounding box center [1348, 629] width 18 height 11
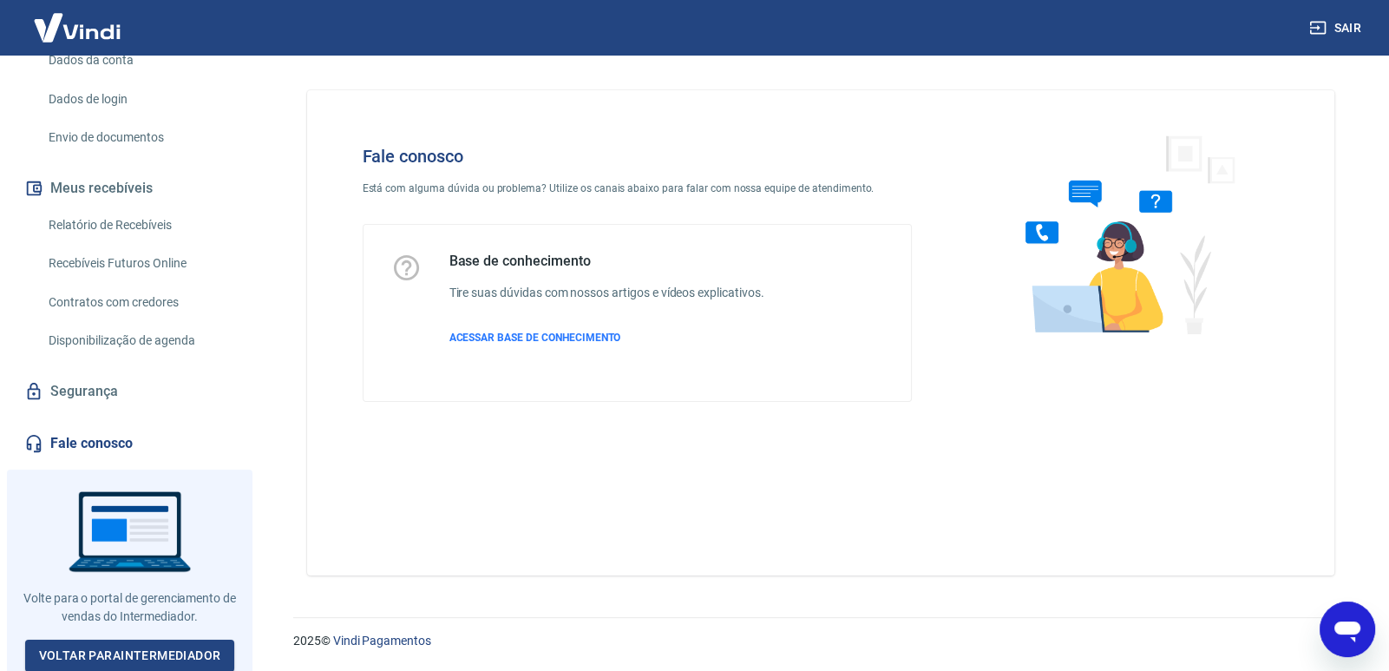
click at [1340, 617] on icon "Abrir janela de mensagens" at bounding box center [1347, 628] width 31 height 31
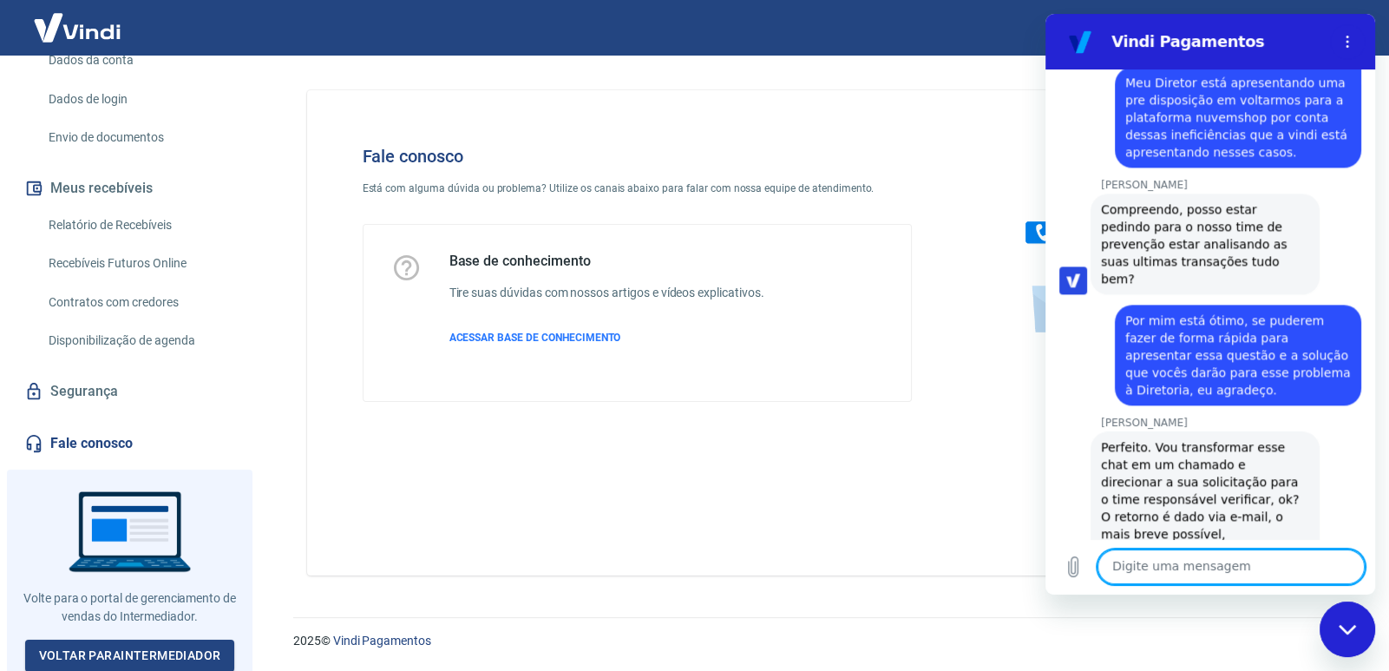
scroll to position [0, 0]
click at [1221, 569] on textarea at bounding box center [1230, 566] width 267 height 35
click at [1156, 564] on textarea "obrigado por enquanto." at bounding box center [1230, 566] width 267 height 35
type textarea "obrigado, por enquanto."
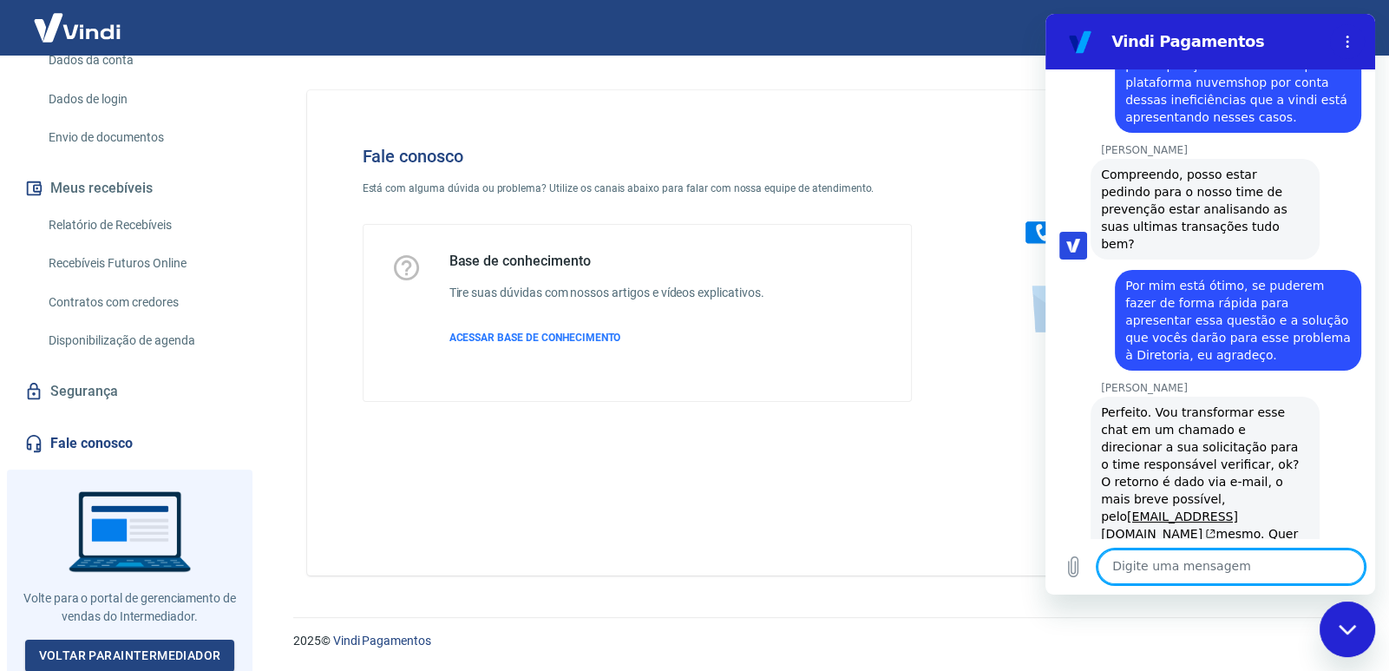
scroll to position [2768, 0]
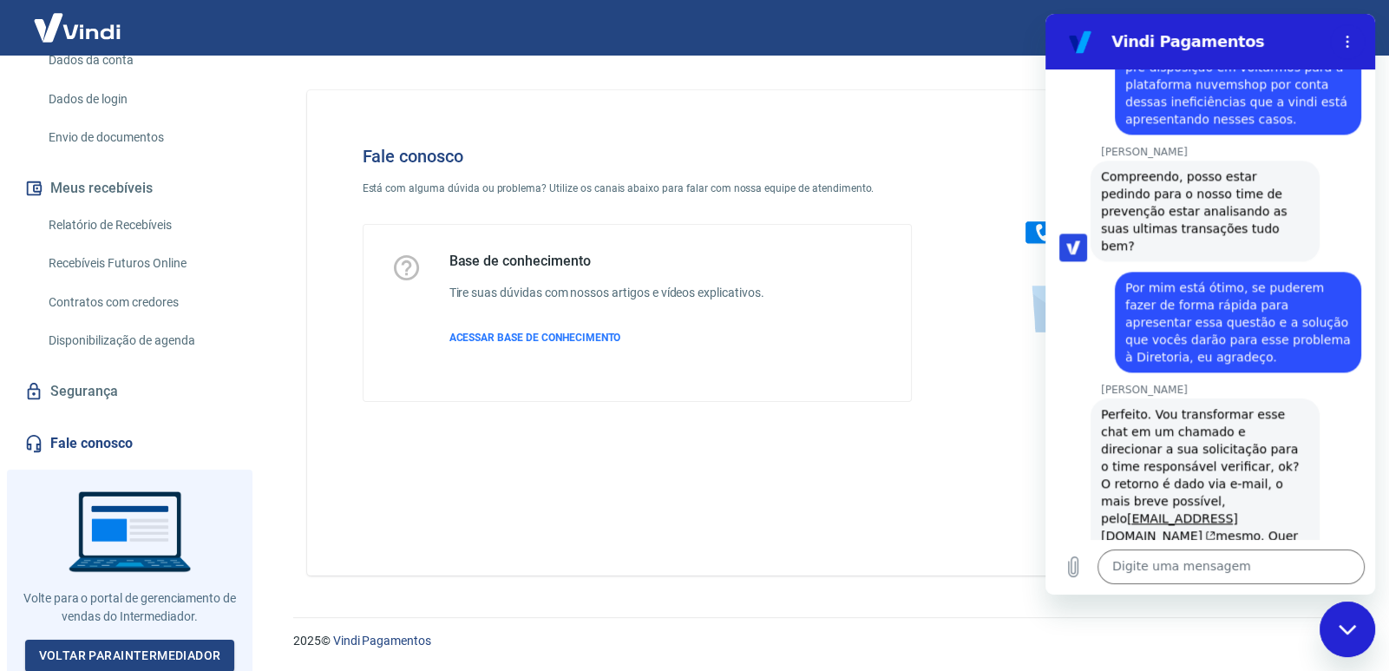
click at [1350, 625] on icon "Fechar janela de mensagens" at bounding box center [1348, 629] width 18 height 11
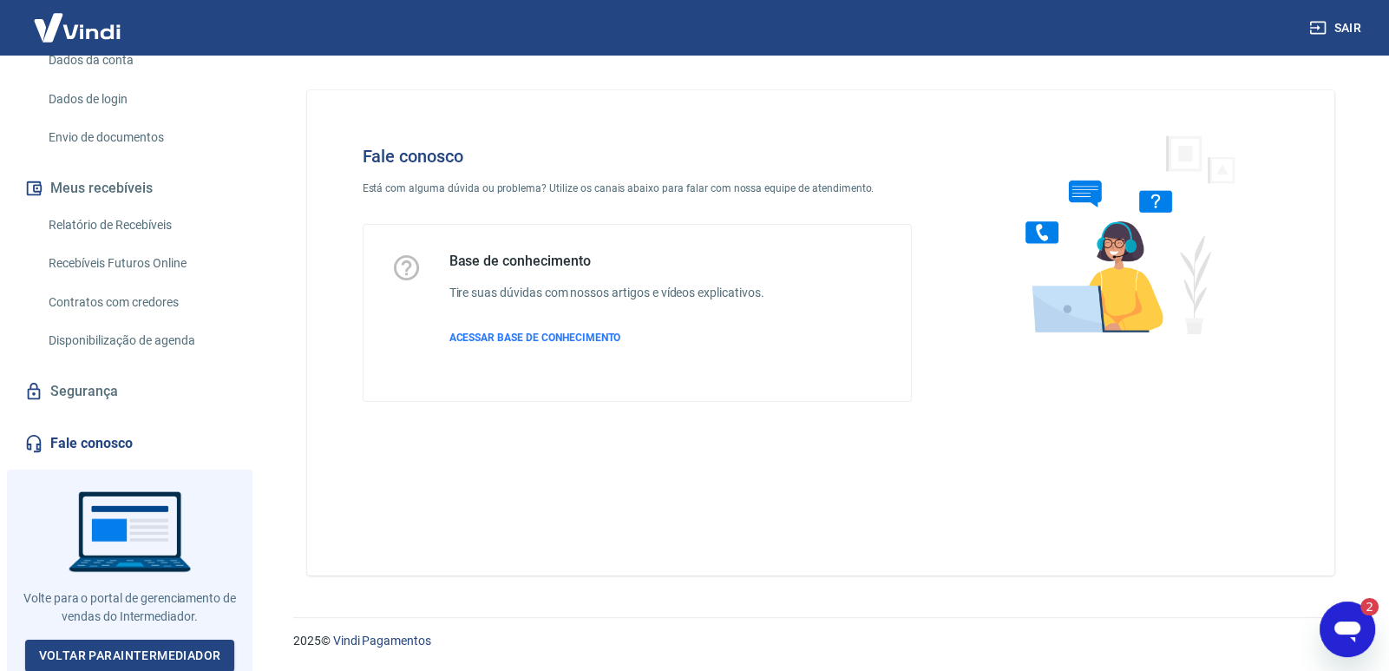
scroll to position [0, 0]
click at [1354, 623] on icon "Abrir janela de mensagens, 2 mensagens não lidas" at bounding box center [1347, 631] width 26 height 21
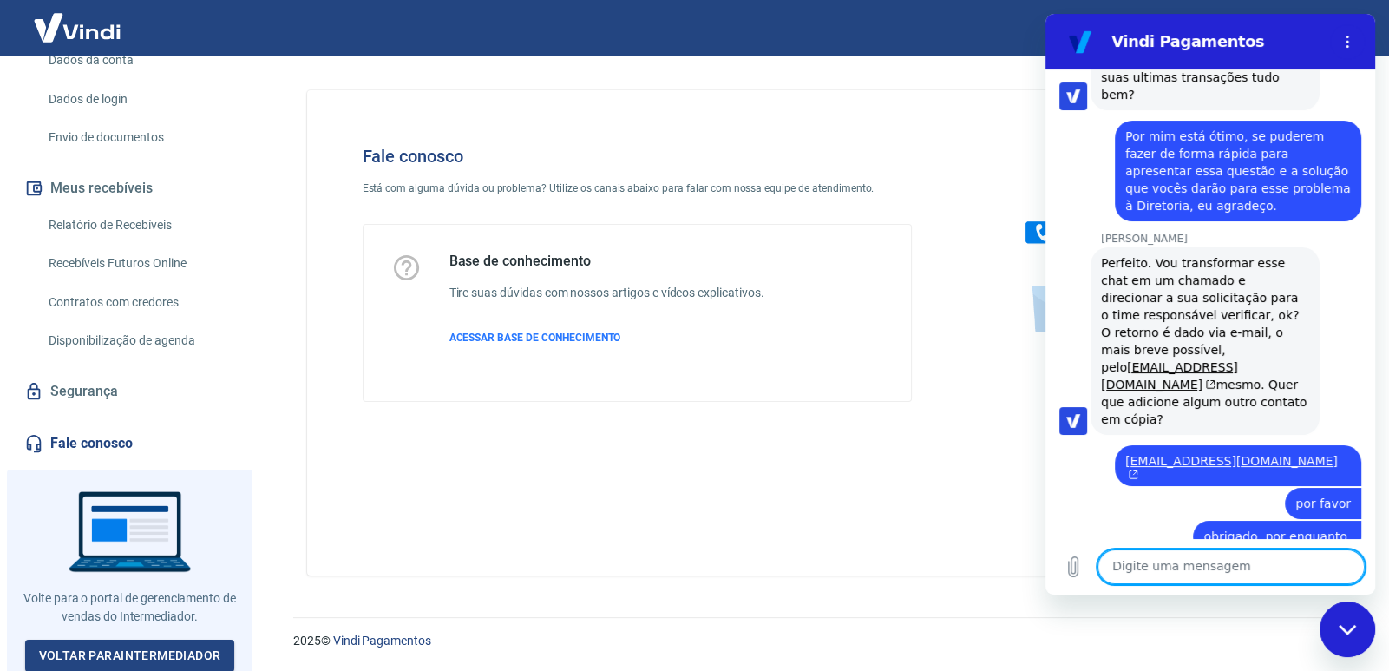
scroll to position [2937, 0]
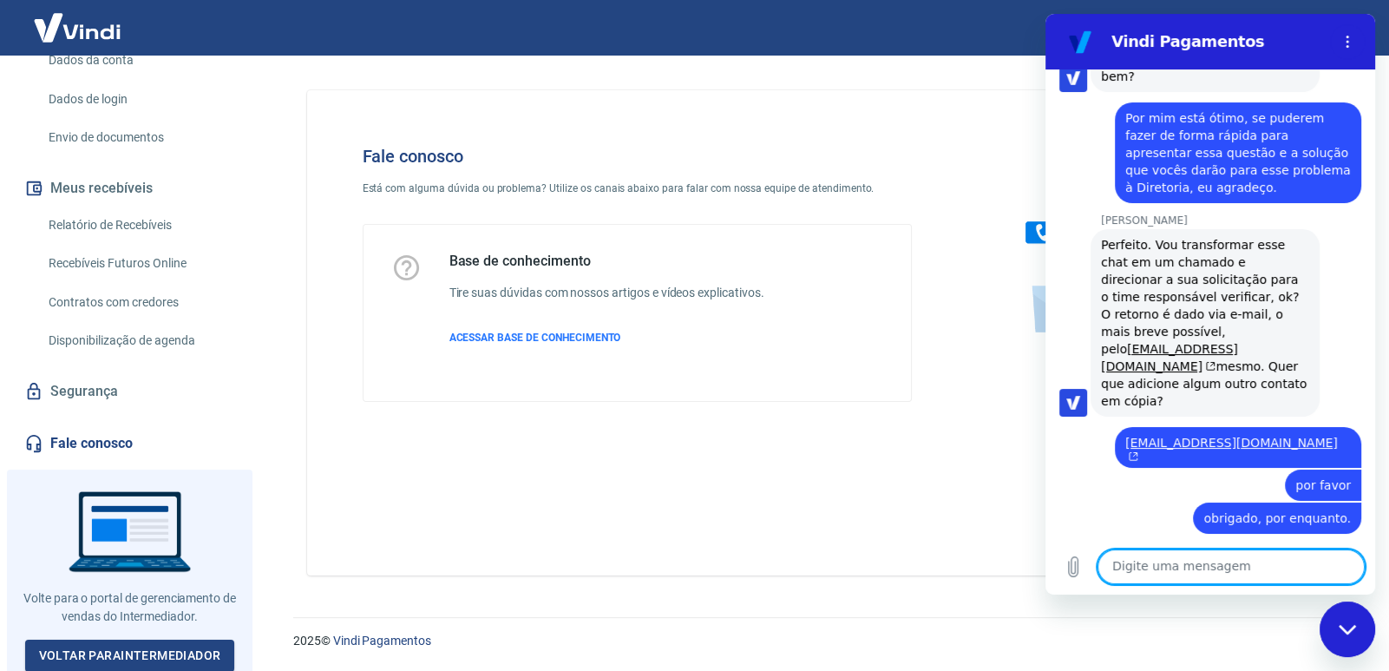
click at [1145, 574] on textarea at bounding box center [1230, 566] width 267 height 35
type textarea "Pra você também."
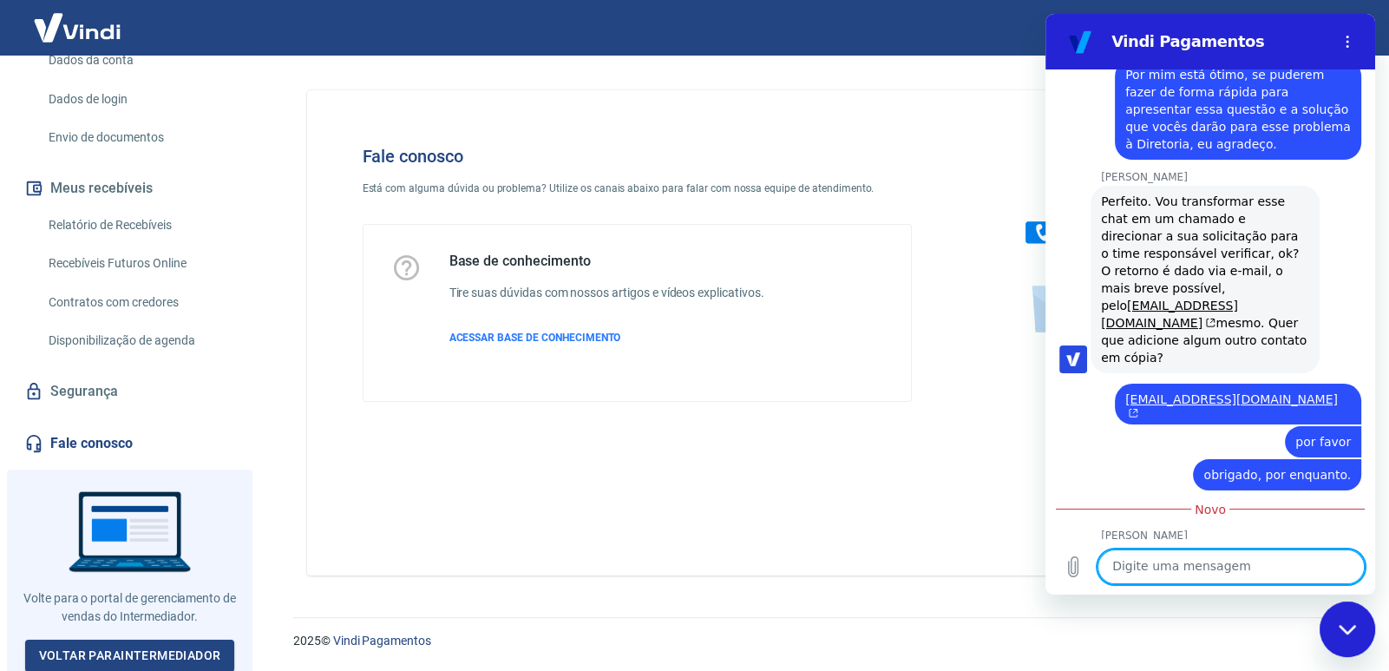
scroll to position [2979, 0]
